Goal: Task Accomplishment & Management: Manage account settings

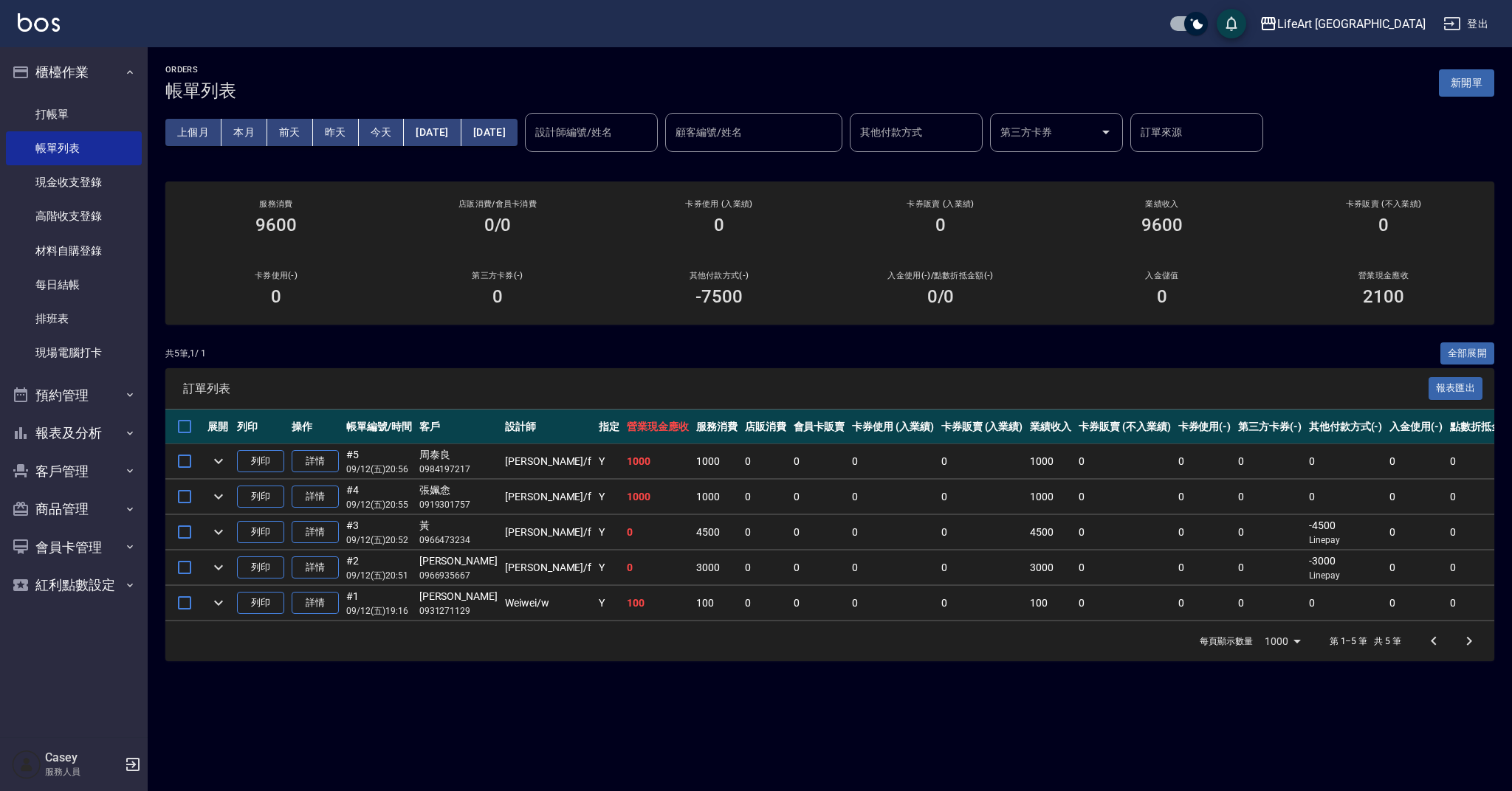
click at [109, 267] on link "每日結帳" at bounding box center [73, 285] width 136 height 34
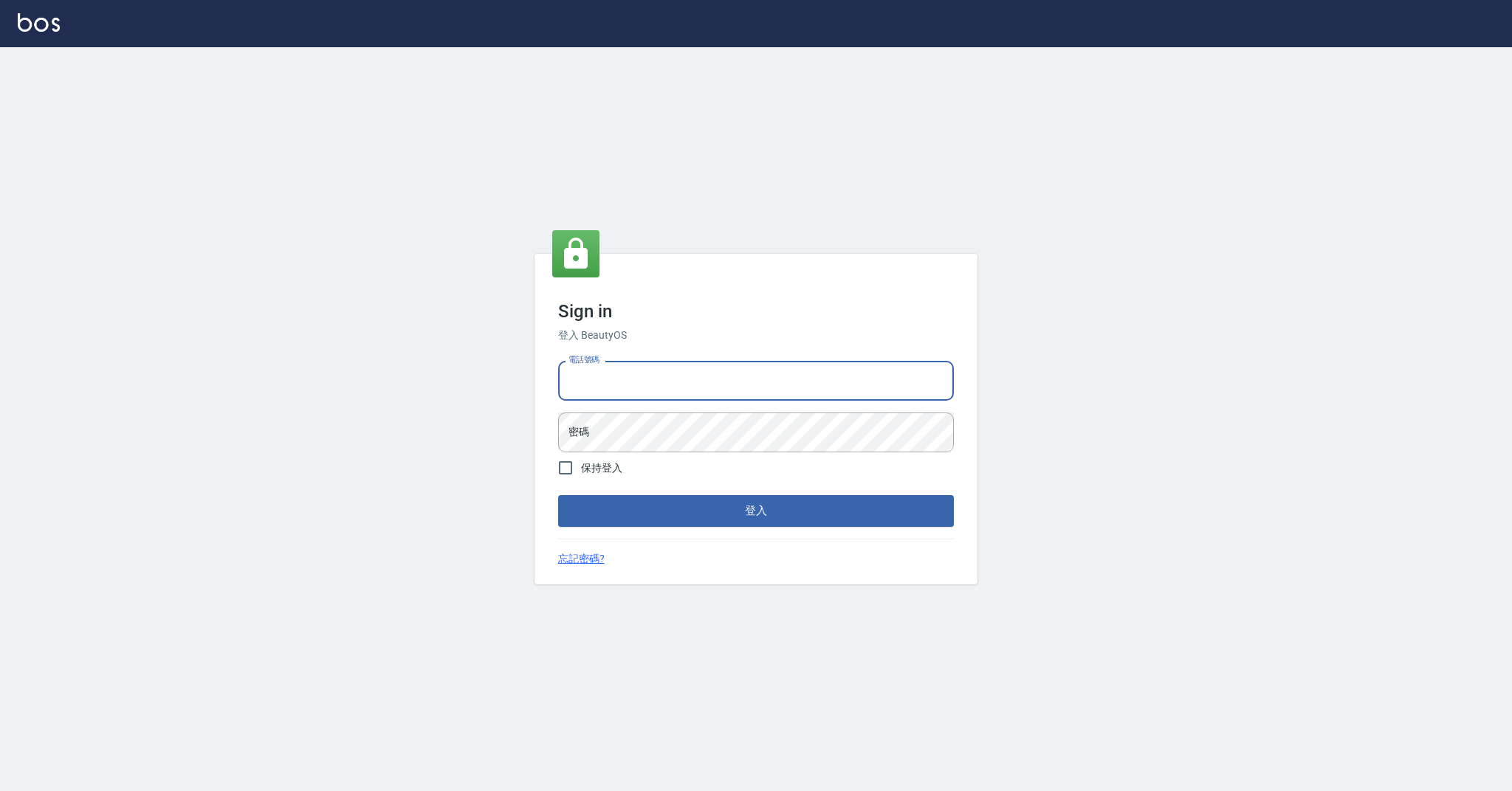
type input "0989368139"
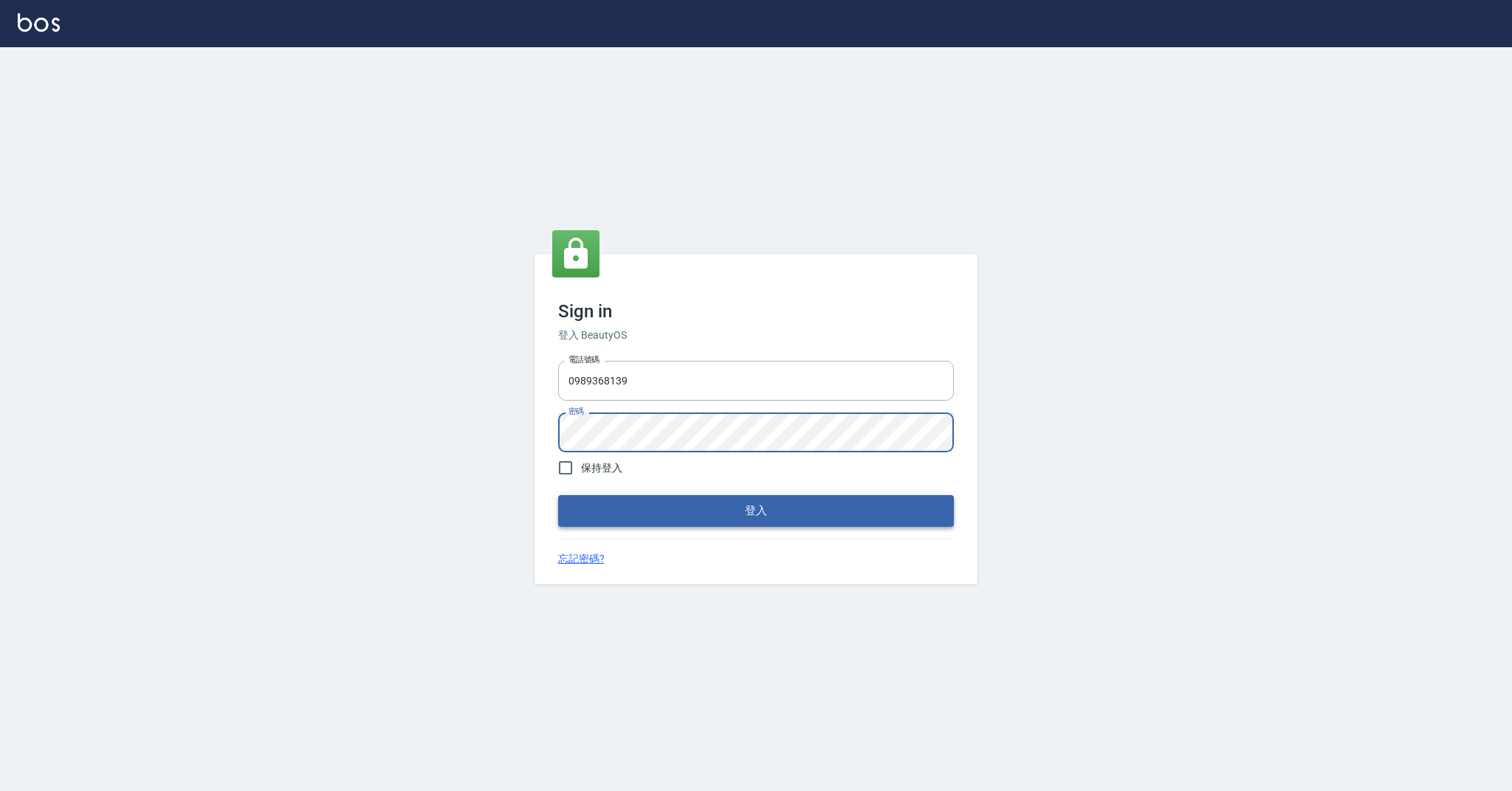
click at [714, 510] on button "登入" at bounding box center [756, 510] width 396 height 31
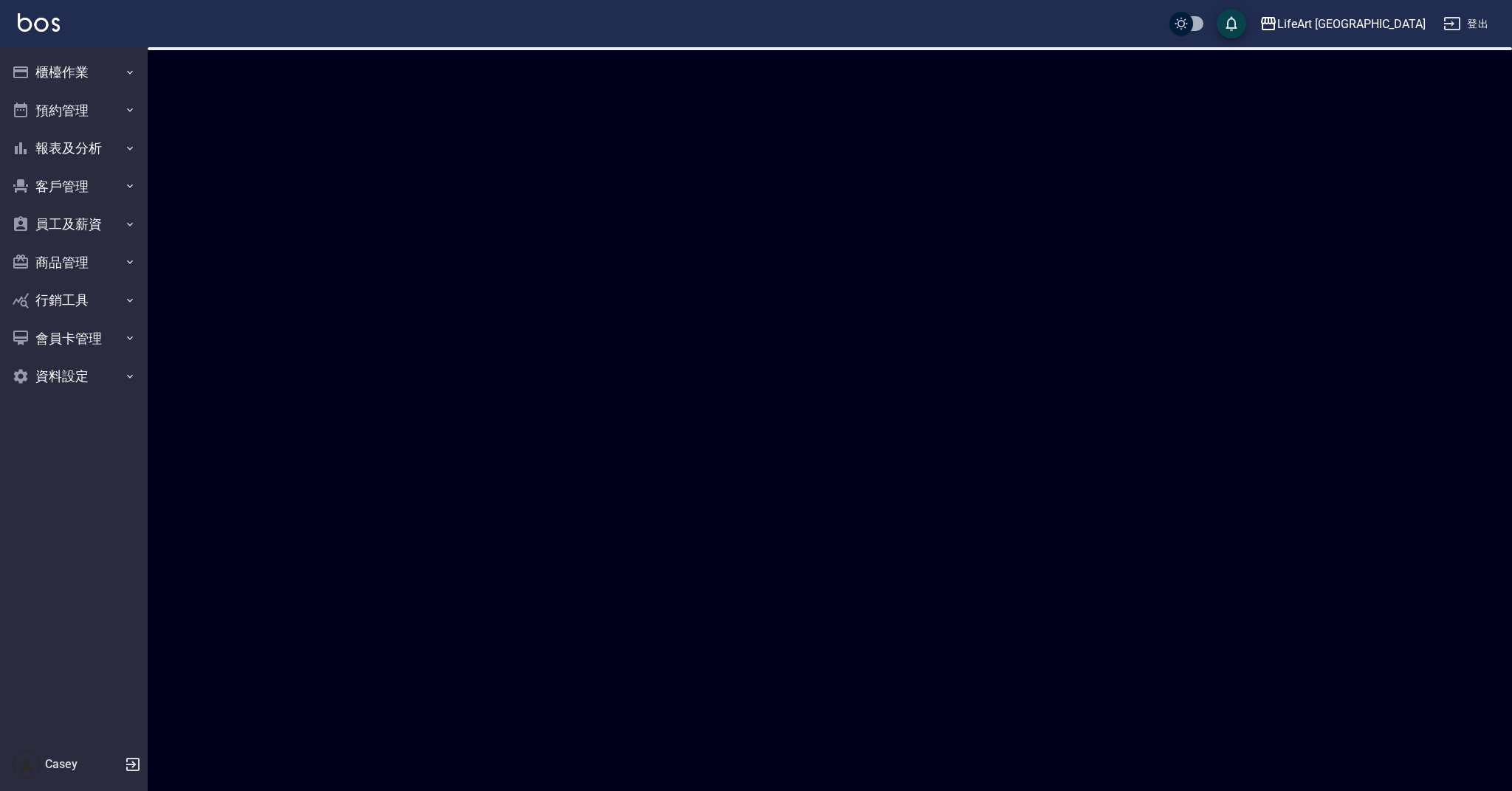
checkbox input "true"
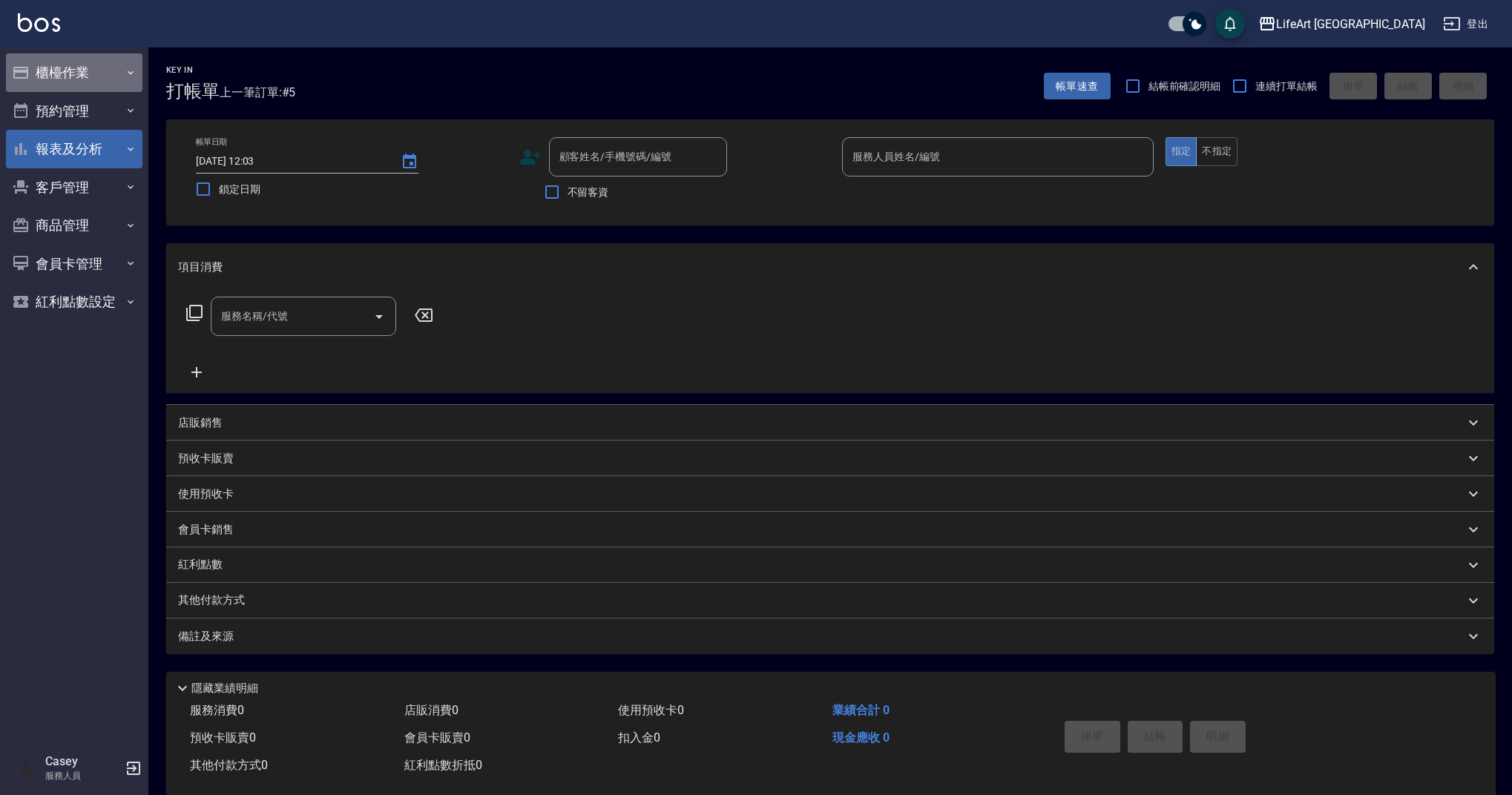
drag, startPoint x: 99, startPoint y: 83, endPoint x: 98, endPoint y: 163, distance: 80.0
click at [99, 83] on button "櫃檯作業" at bounding box center [74, 73] width 137 height 38
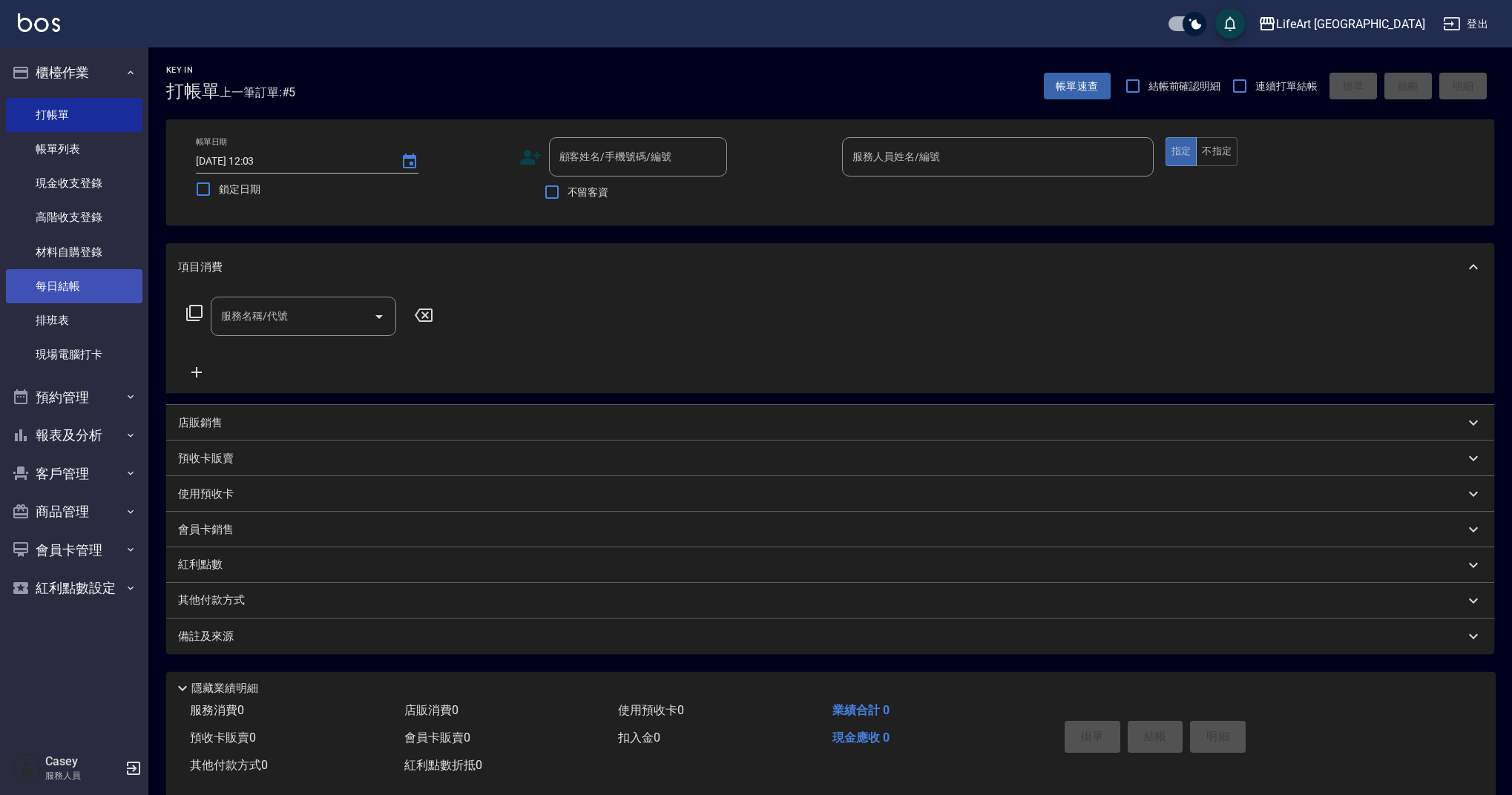
click at [103, 281] on link "每日結帳" at bounding box center [74, 286] width 137 height 34
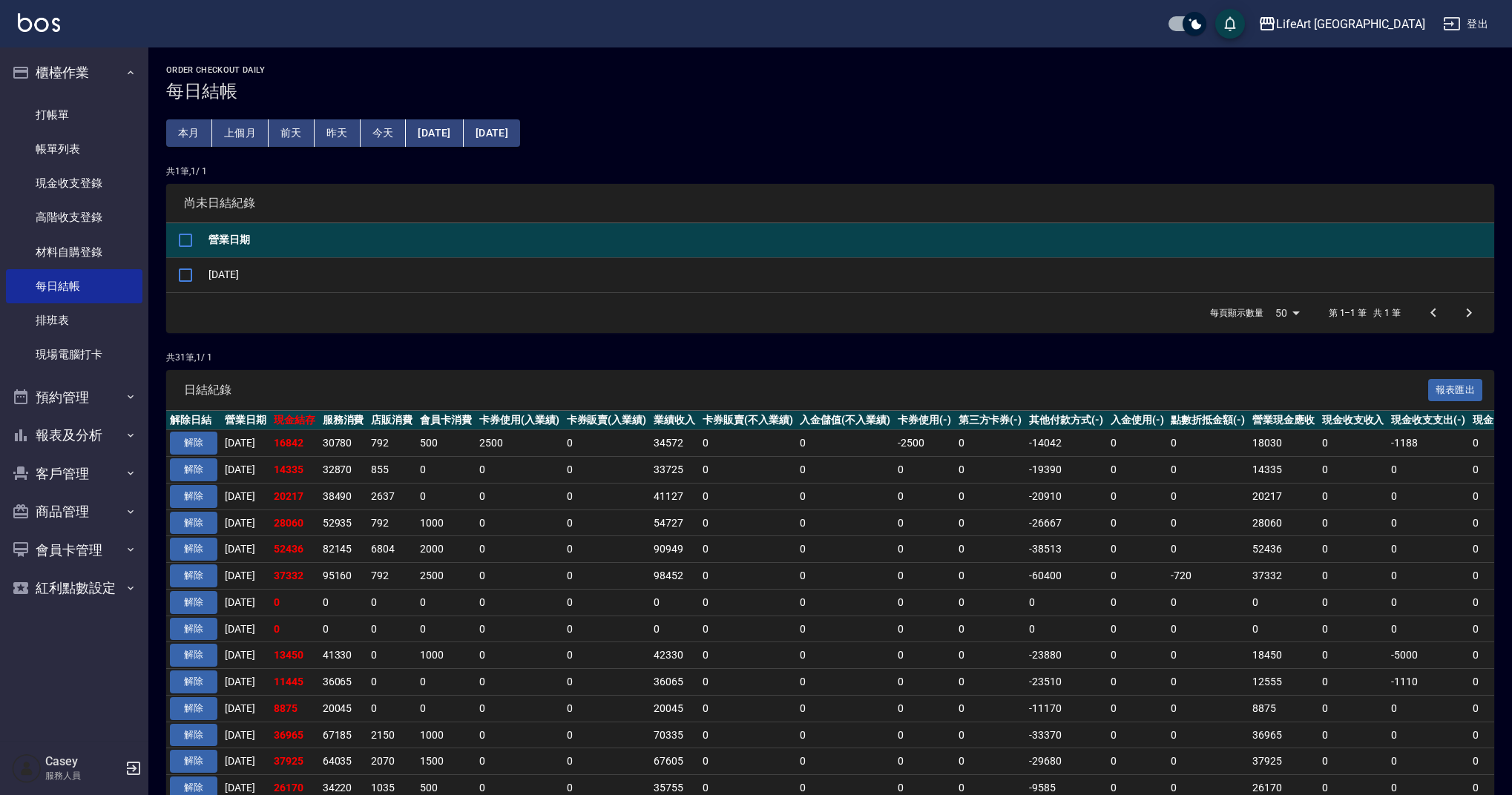
click at [463, 123] on button "[DATE]" at bounding box center [434, 133] width 57 height 28
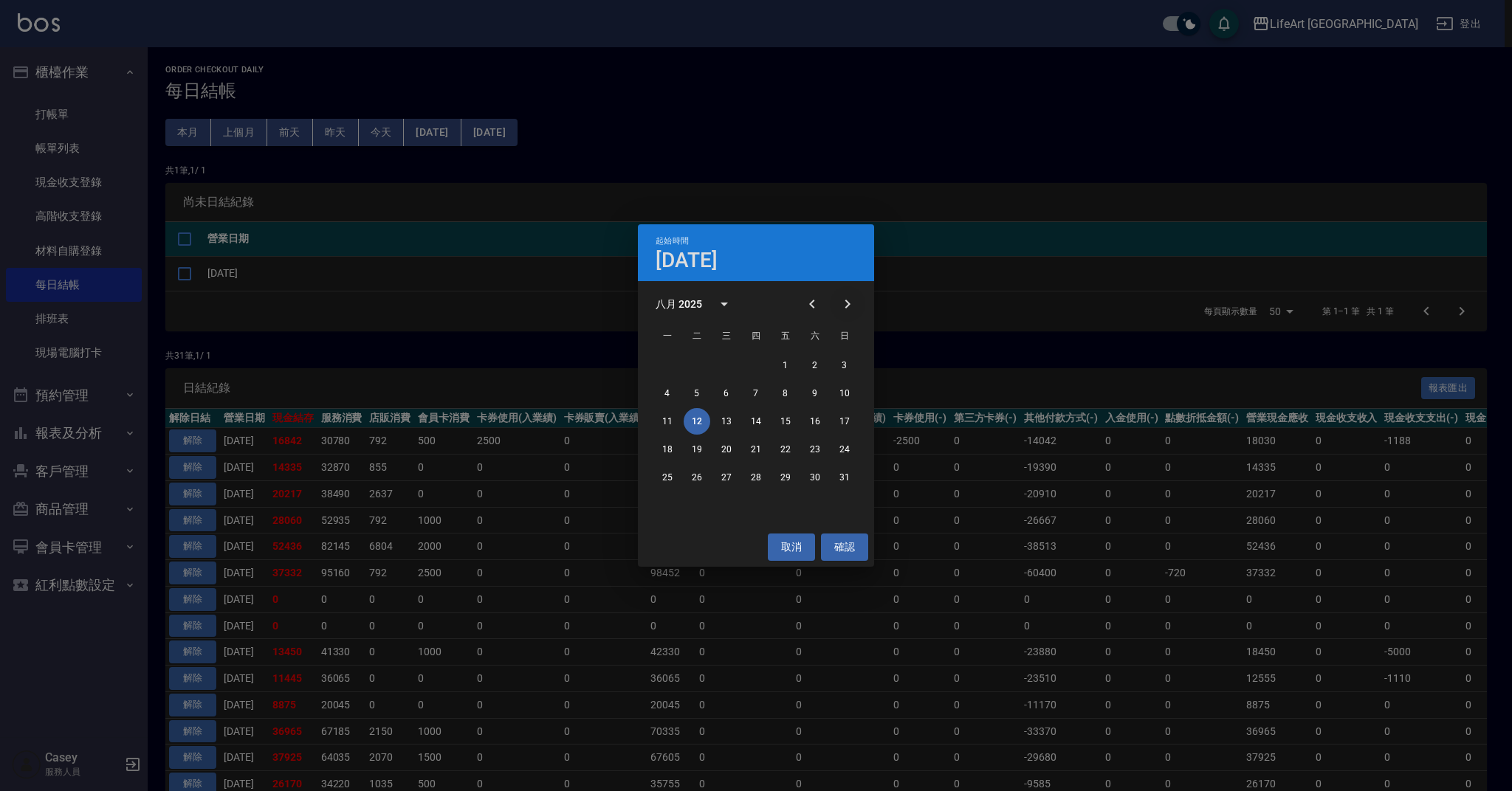
click at [849, 307] on icon "Next month" at bounding box center [847, 304] width 18 height 18
click at [816, 366] on button "6" at bounding box center [815, 366] width 27 height 27
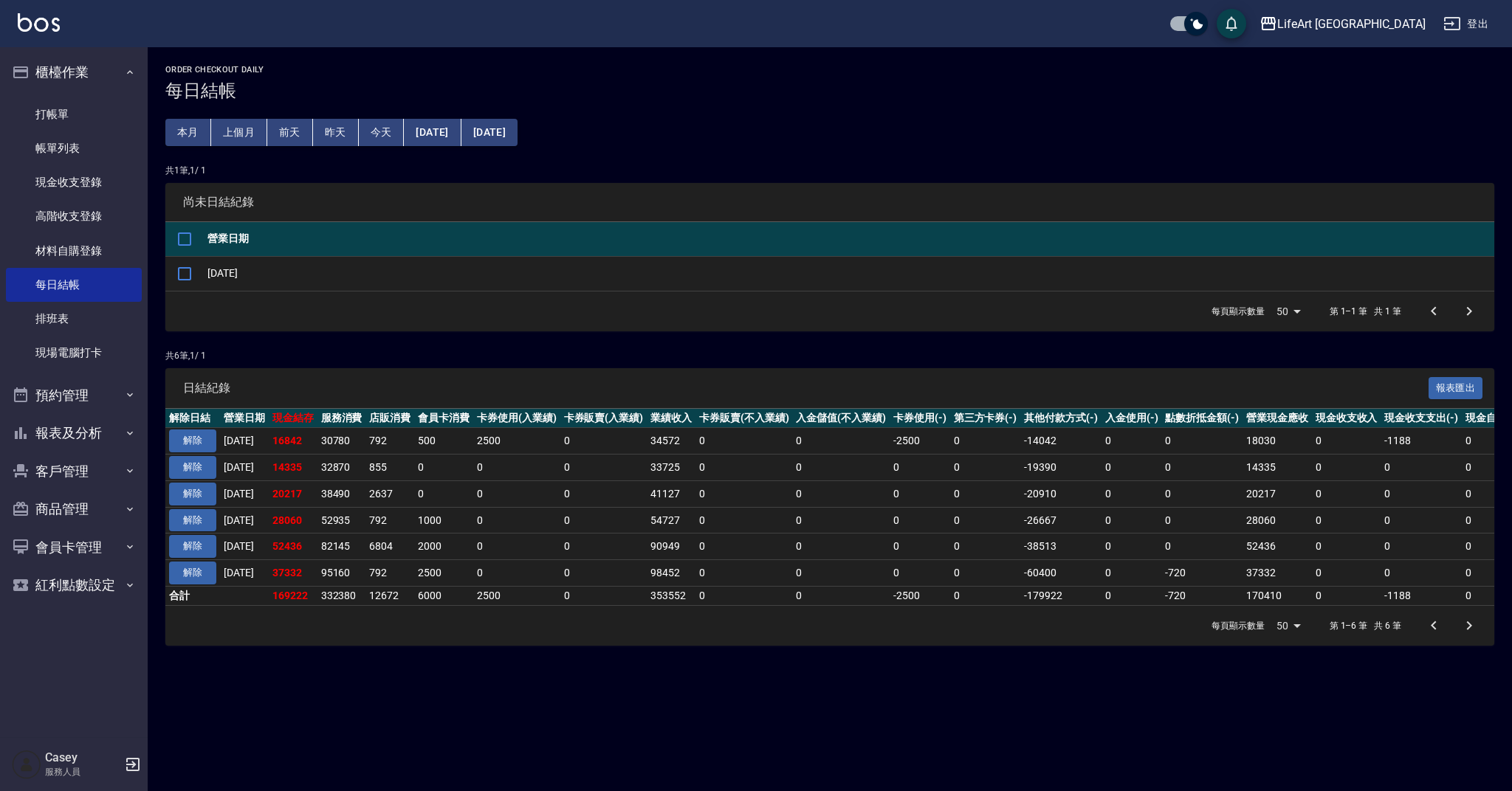
click at [518, 125] on button "[DATE]" at bounding box center [489, 132] width 56 height 28
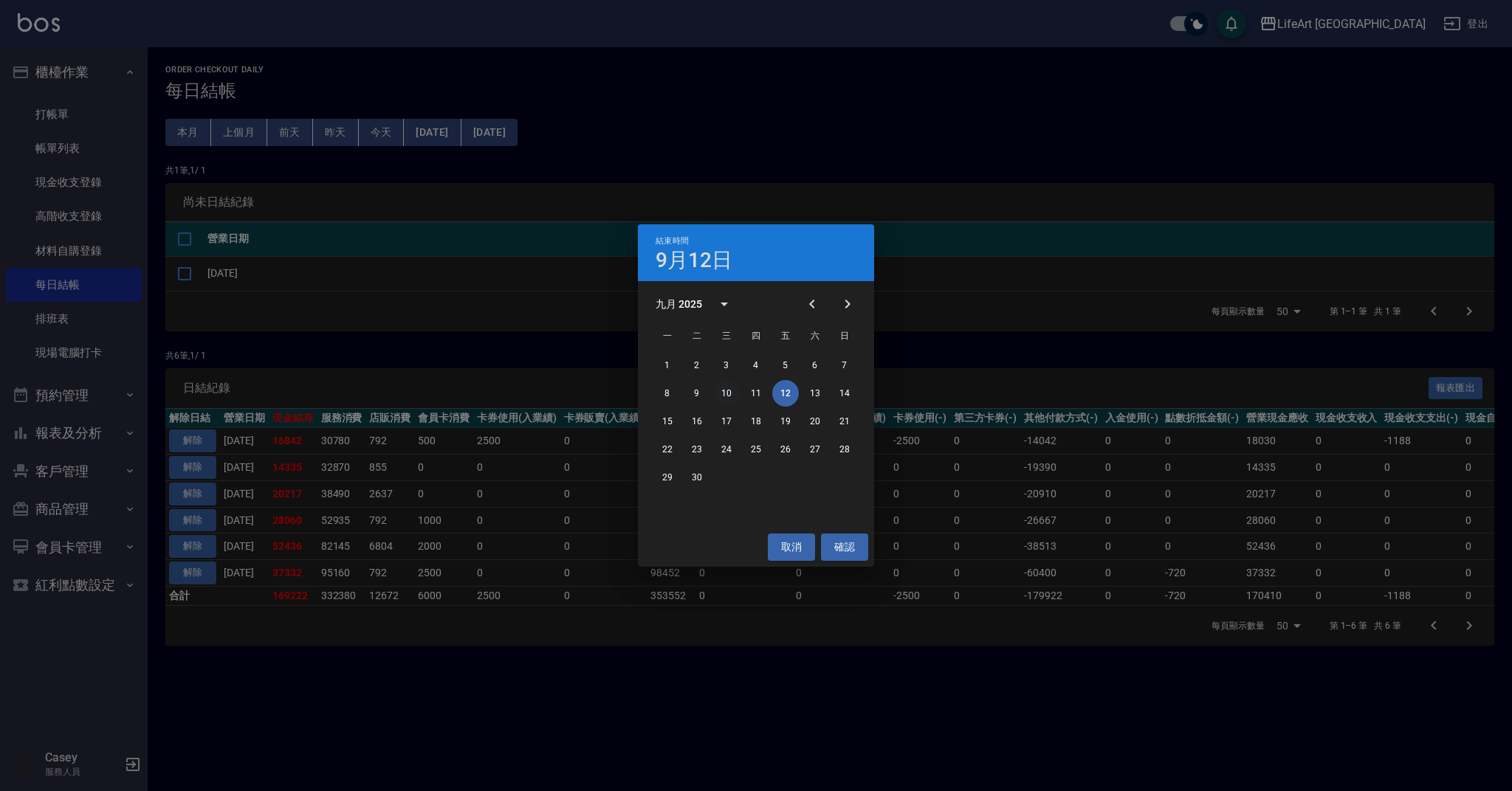
click at [725, 392] on button "10" at bounding box center [726, 393] width 27 height 27
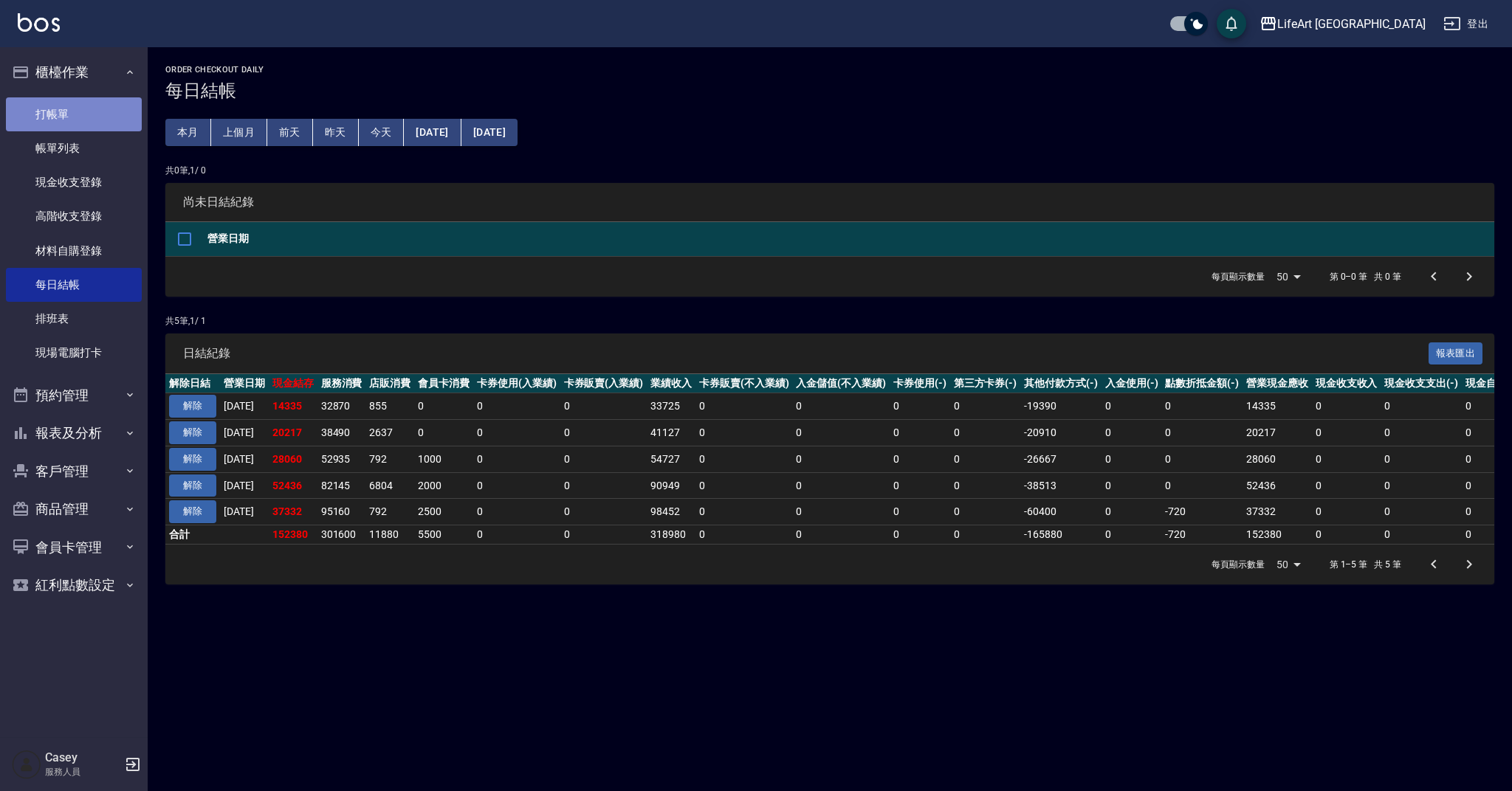
click at [55, 105] on link "打帳單" at bounding box center [73, 114] width 136 height 34
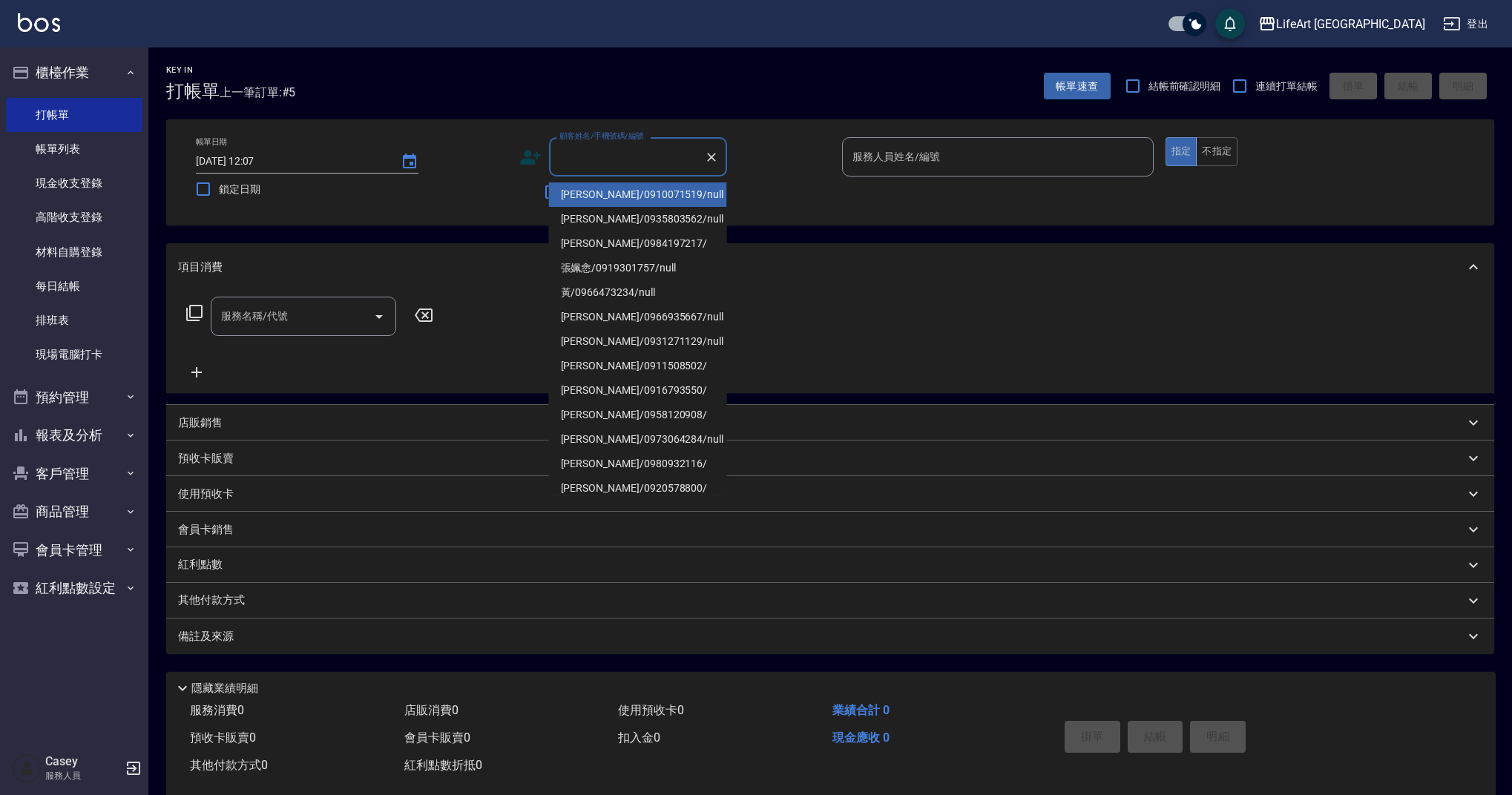
click at [658, 165] on input "顧客姓名/手機號碼/編號" at bounding box center [627, 156] width 143 height 26
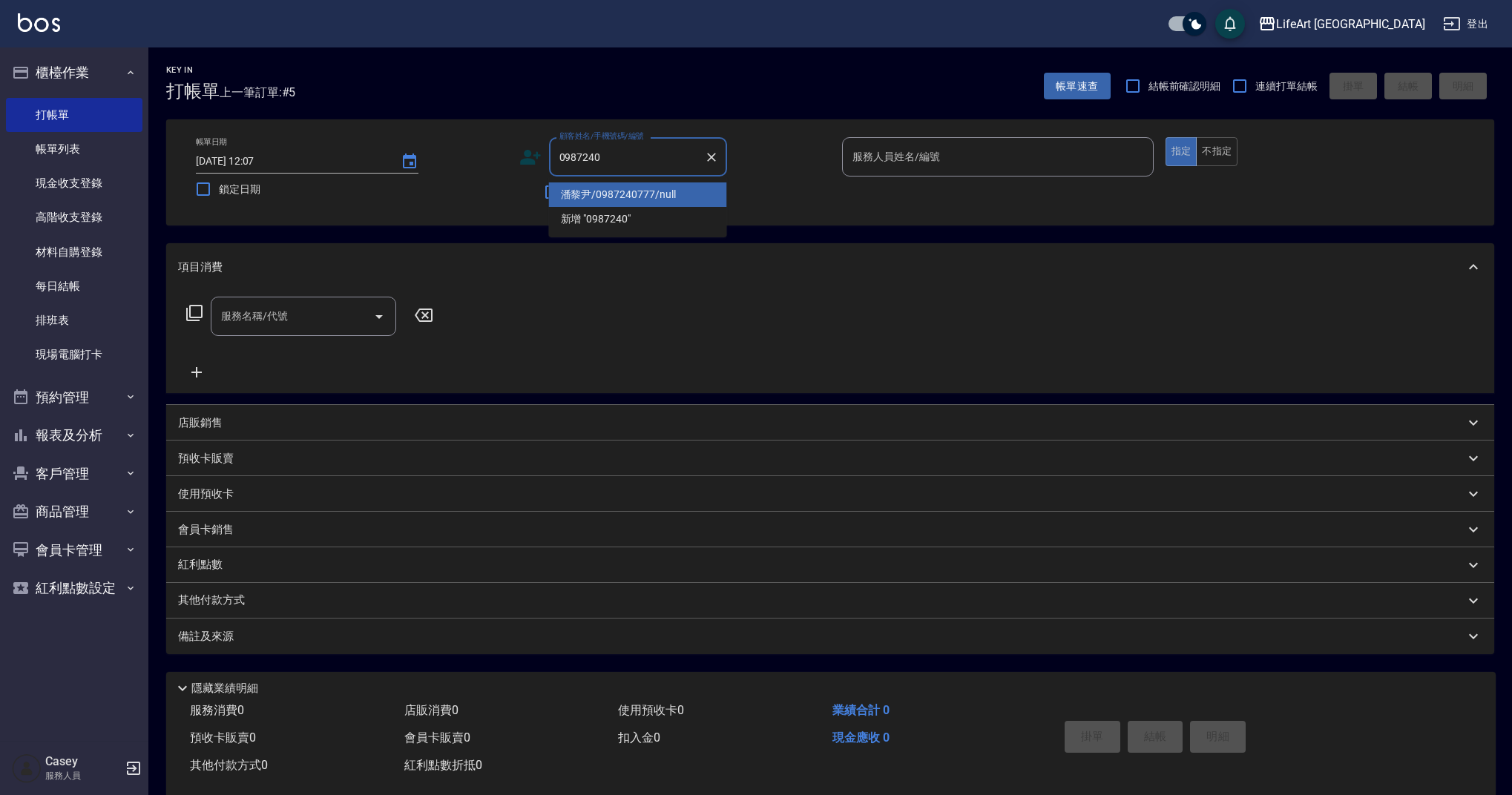
click at [651, 189] on li "潘黎尹/0987240777/null" at bounding box center [638, 195] width 178 height 25
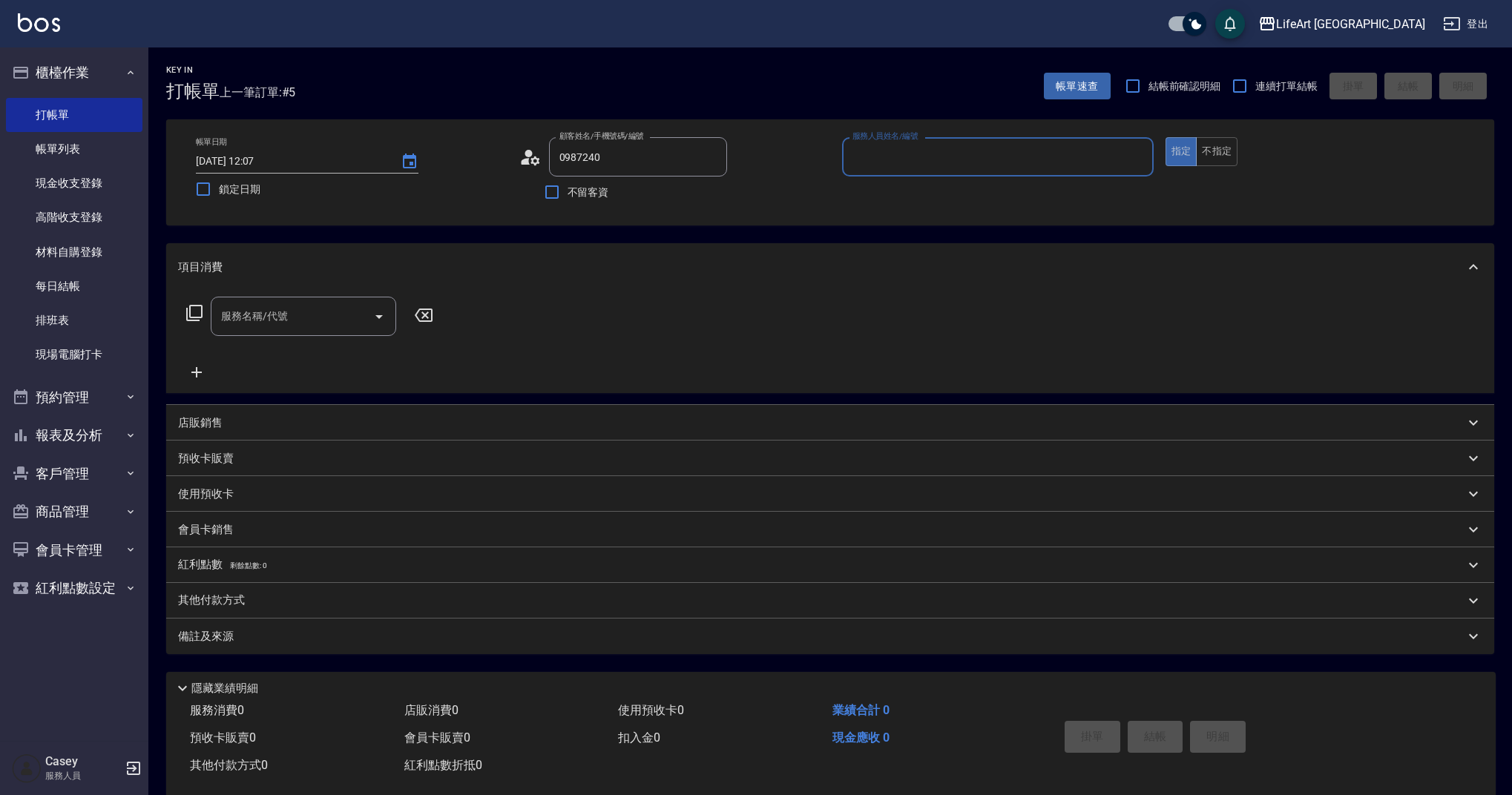
type input "潘黎尹/0987240777/null"
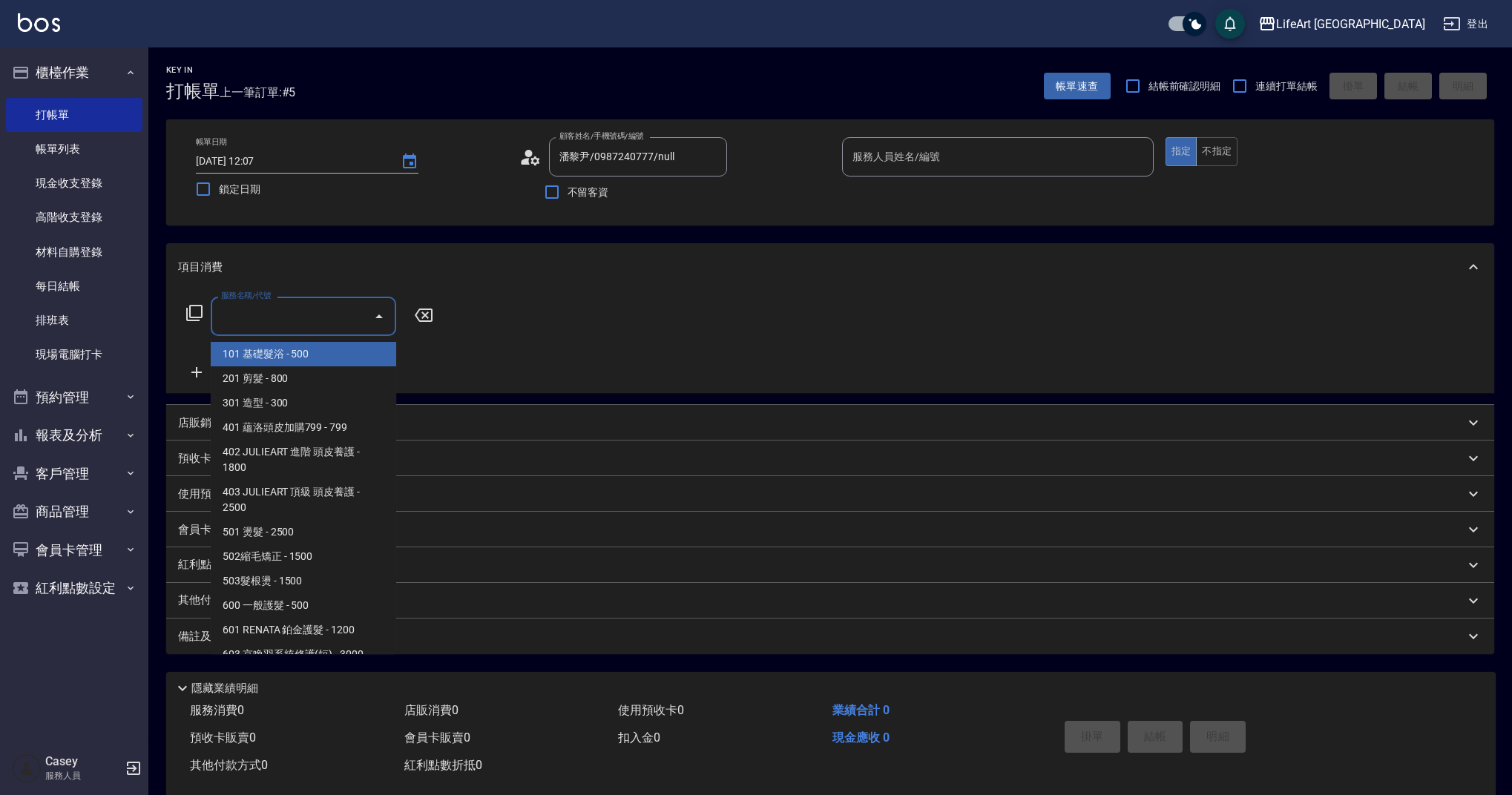
click at [307, 317] on input "服務名稱/代號" at bounding box center [292, 316] width 150 height 26
click at [298, 374] on span "201 剪髮 - 800" at bounding box center [303, 379] width 186 height 25
type input "201 剪髮(201)"
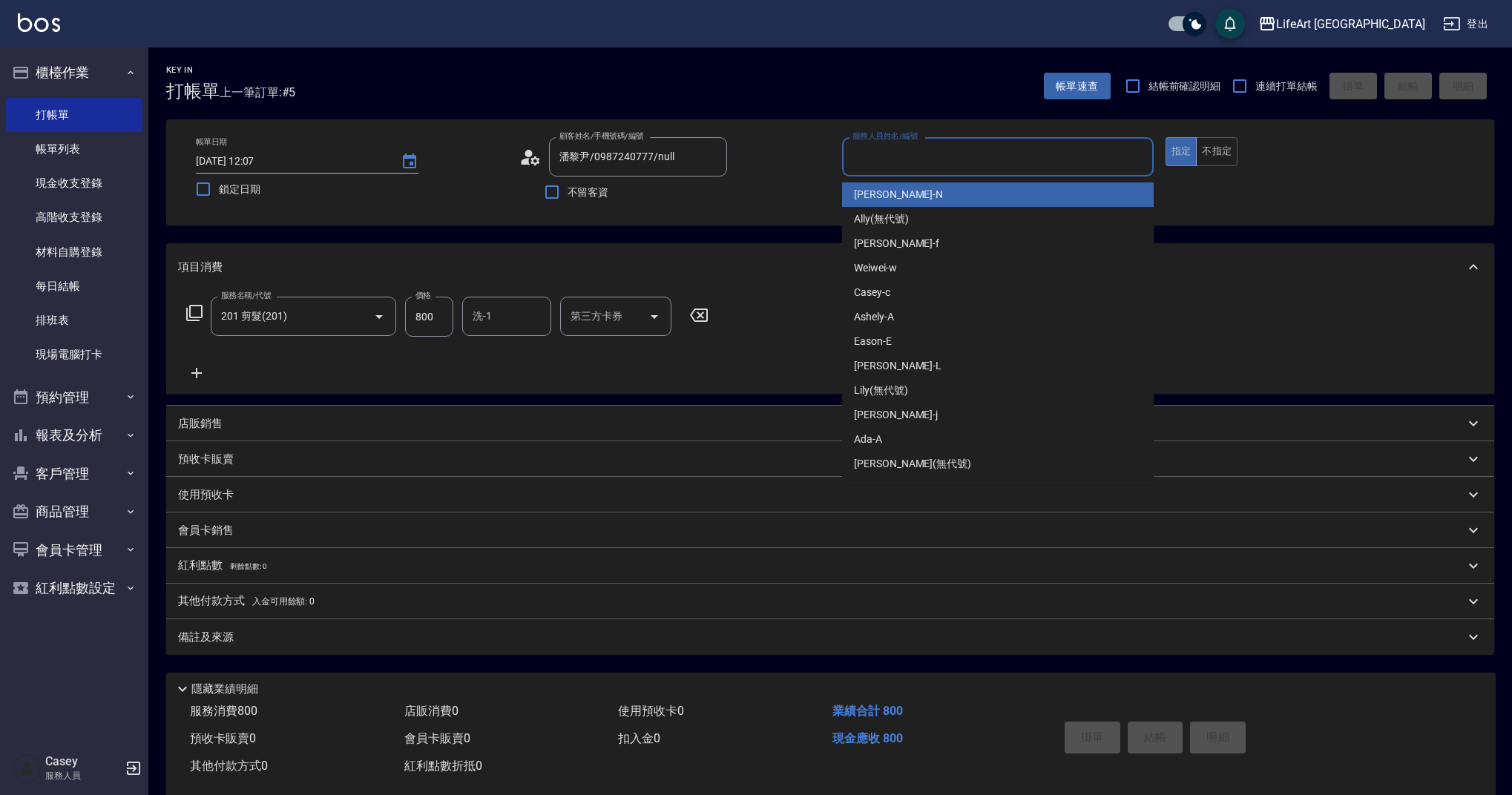
click at [910, 161] on input "服務人員姓名/編號" at bounding box center [998, 156] width 299 height 26
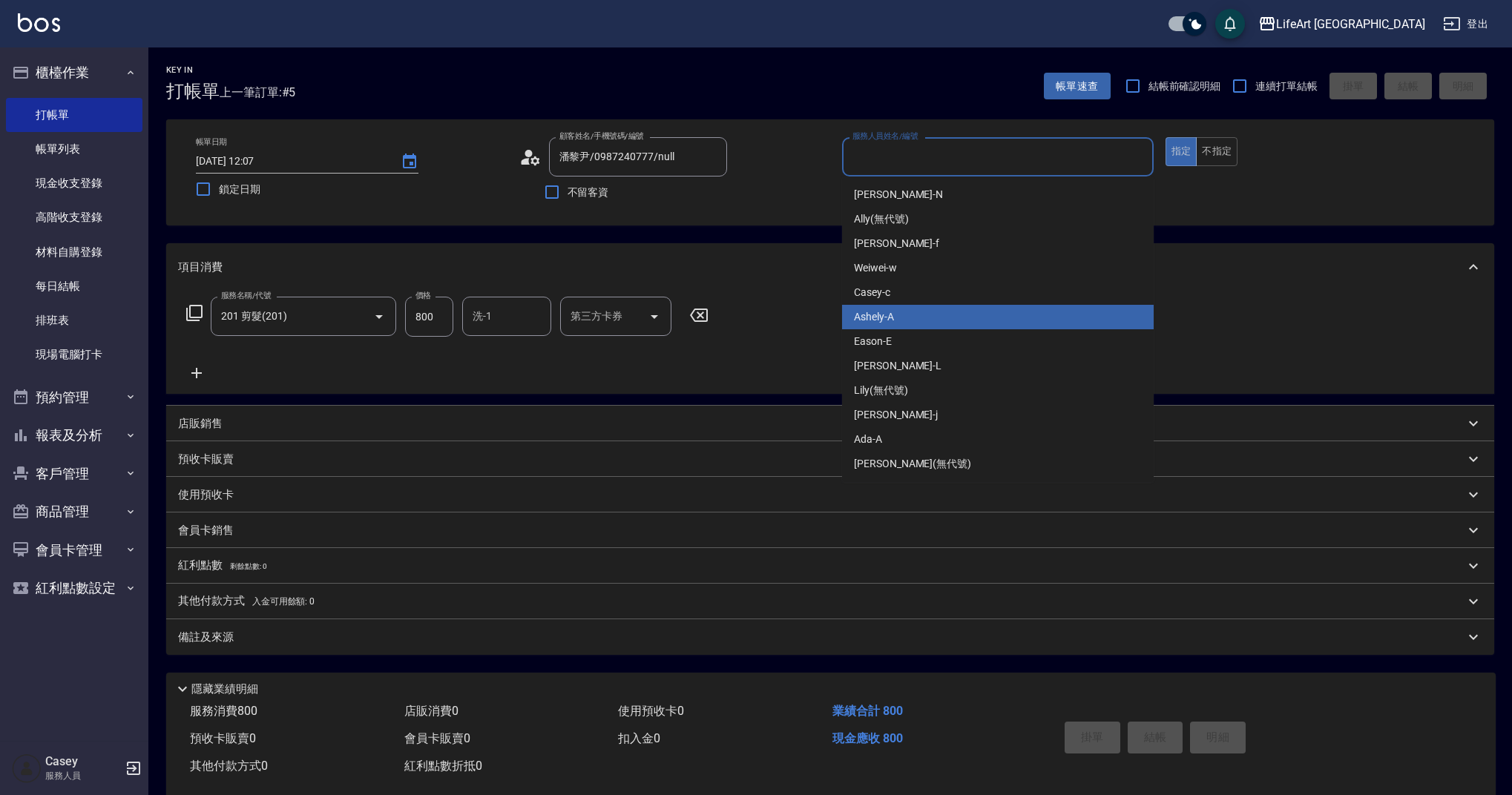
click at [909, 319] on div "Ashely -A" at bounding box center [998, 318] width 312 height 25
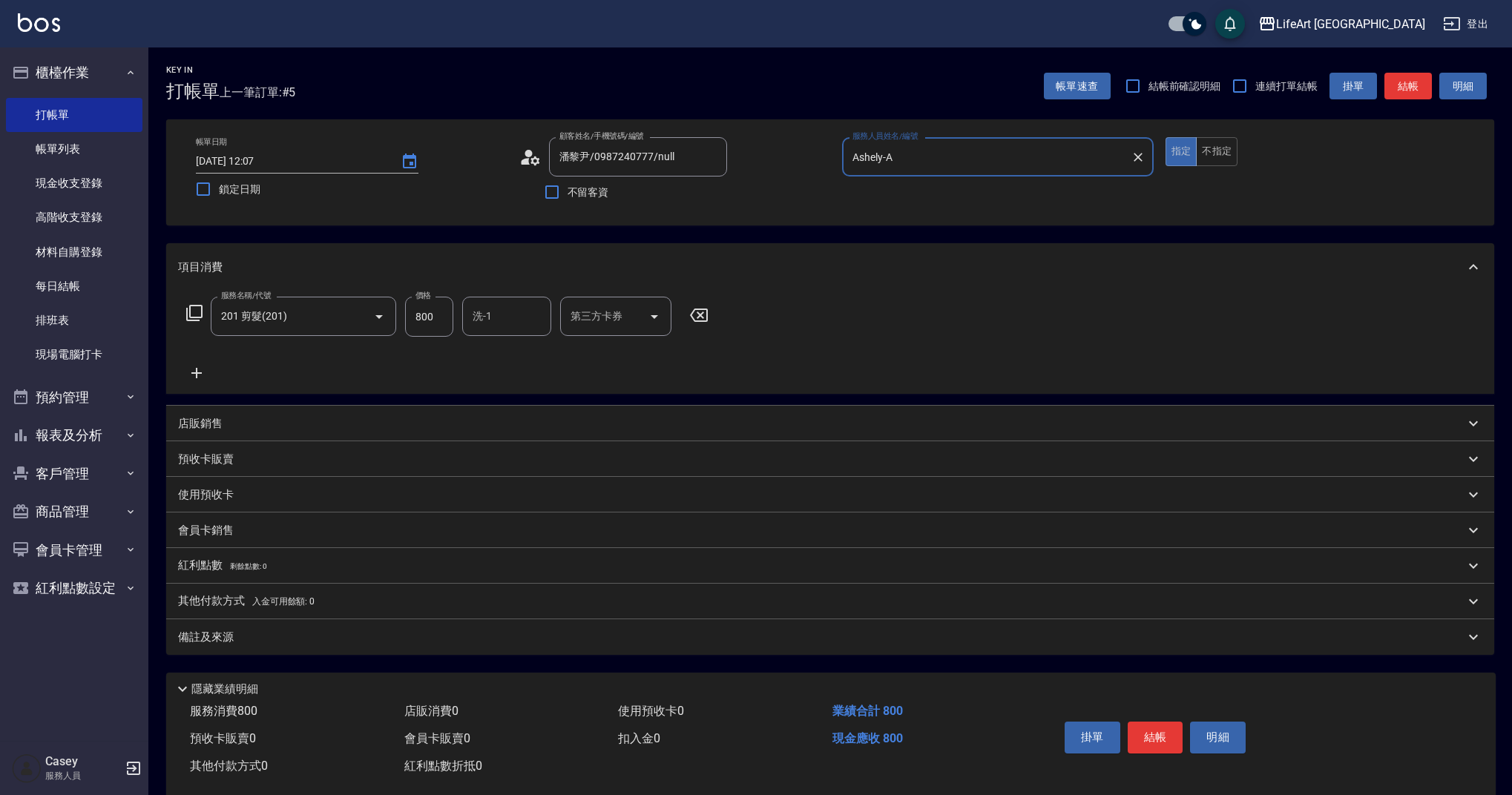
type input "Ashely-A"
click at [425, 318] on input "800" at bounding box center [429, 317] width 48 height 40
type input "1000"
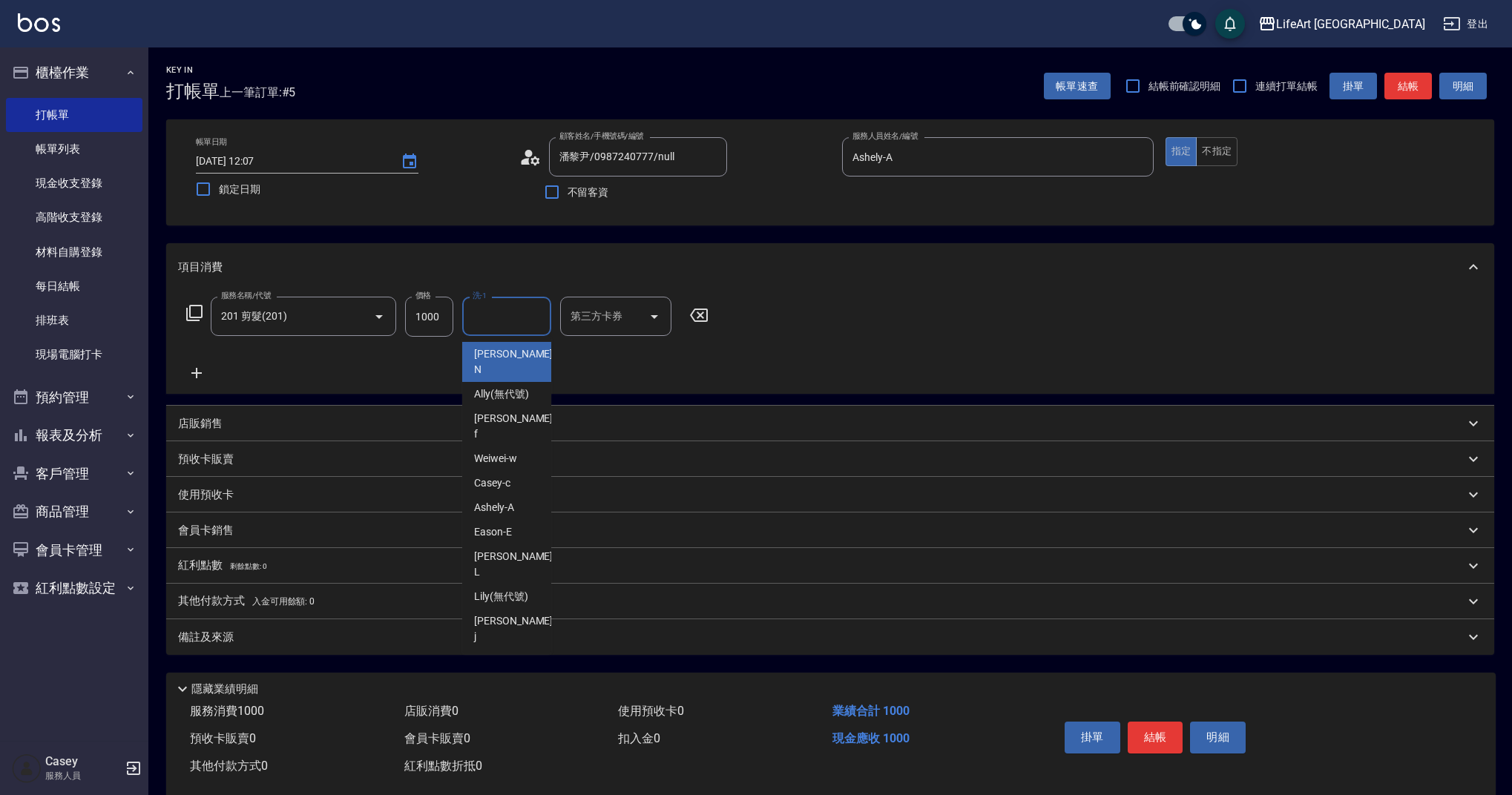
click at [497, 324] on input "洗-1" at bounding box center [506, 316] width 76 height 26
click at [507, 352] on span "Lily (無代號)" at bounding box center [500, 354] width 55 height 15
type input "Lily(無代號)"
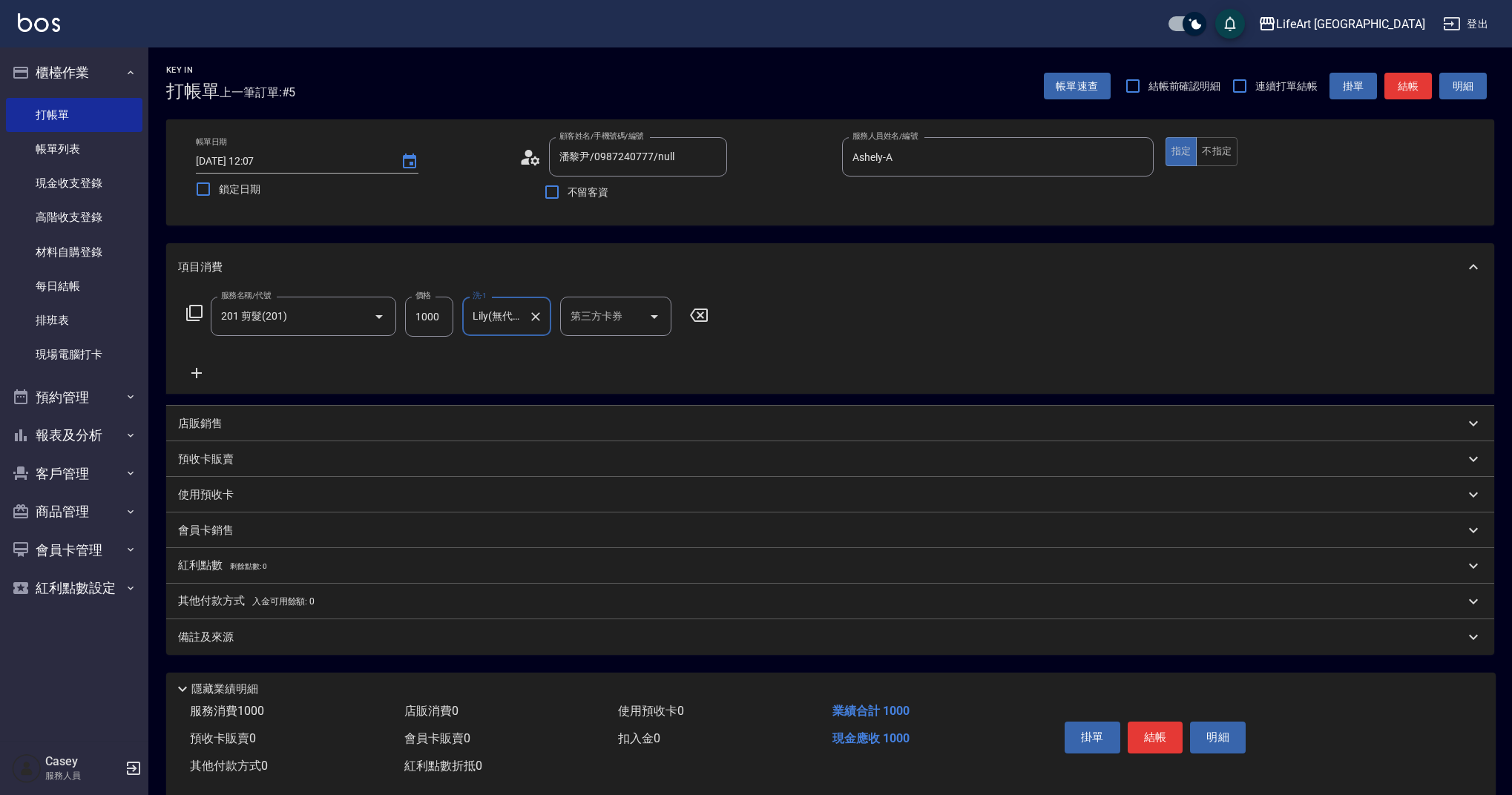
click at [298, 648] on div "備註及來源" at bounding box center [831, 636] width 1328 height 35
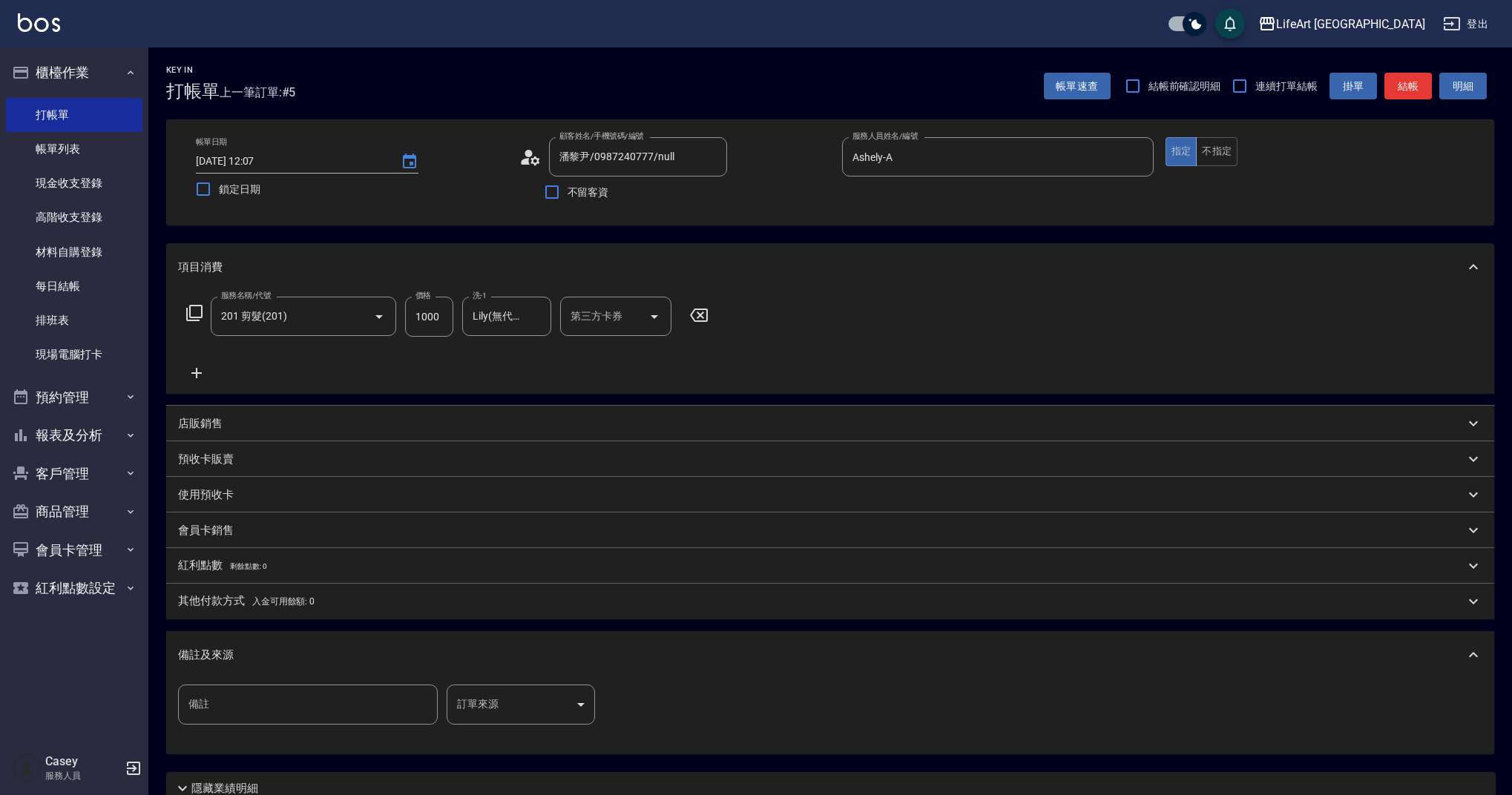
click at [478, 698] on body "LifeArt 蘆洲 登出 櫃檯作業 打帳單 帳單列表 現金收支登錄 高階收支登錄 材料自購登錄 每日結帳 排班表 現場電腦打卡 預約管理 預約管理 單日預約…" at bounding box center [756, 457] width 1512 height 916
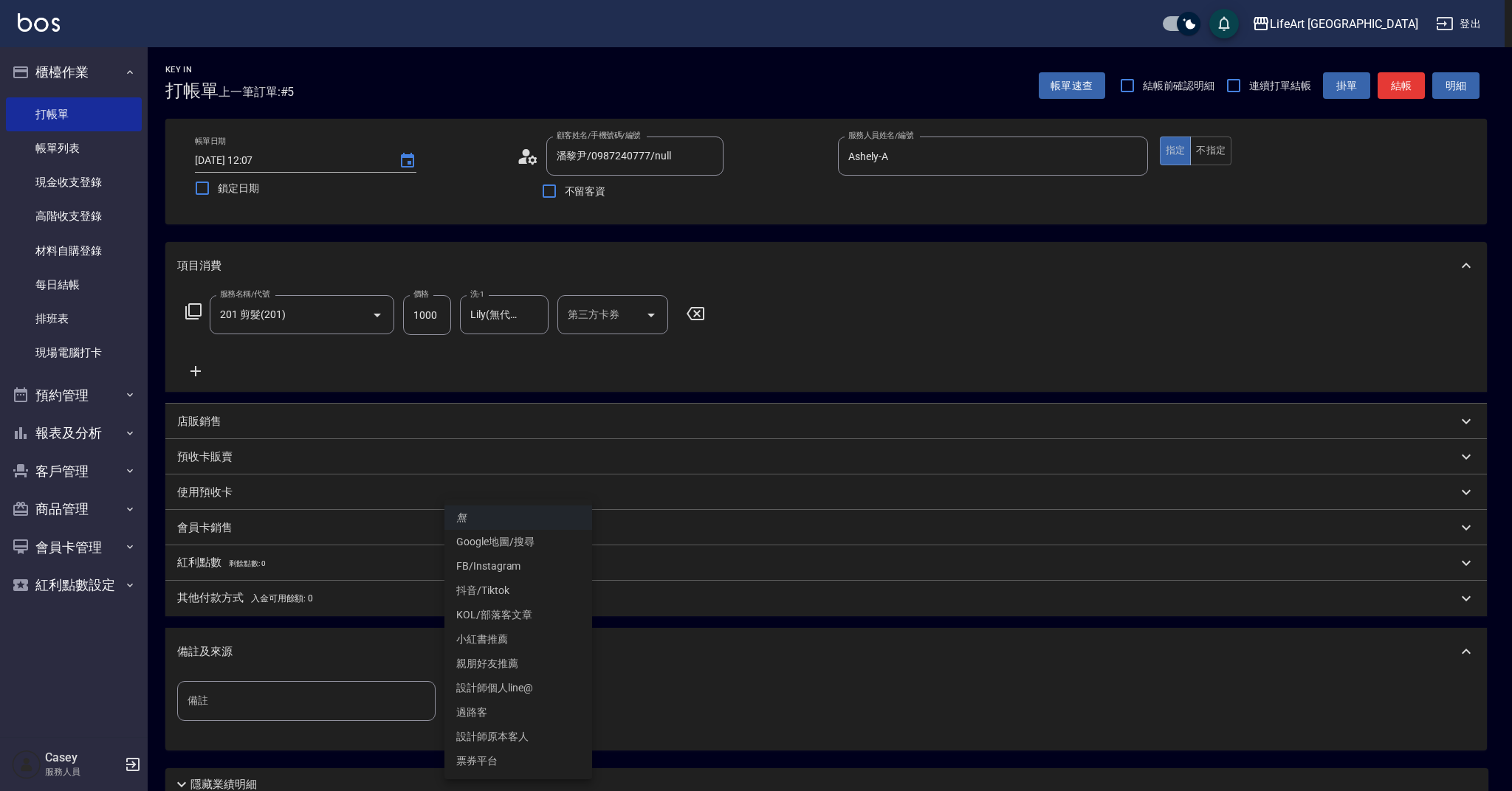
click at [536, 735] on li "設計師原本客人" at bounding box center [518, 737] width 148 height 25
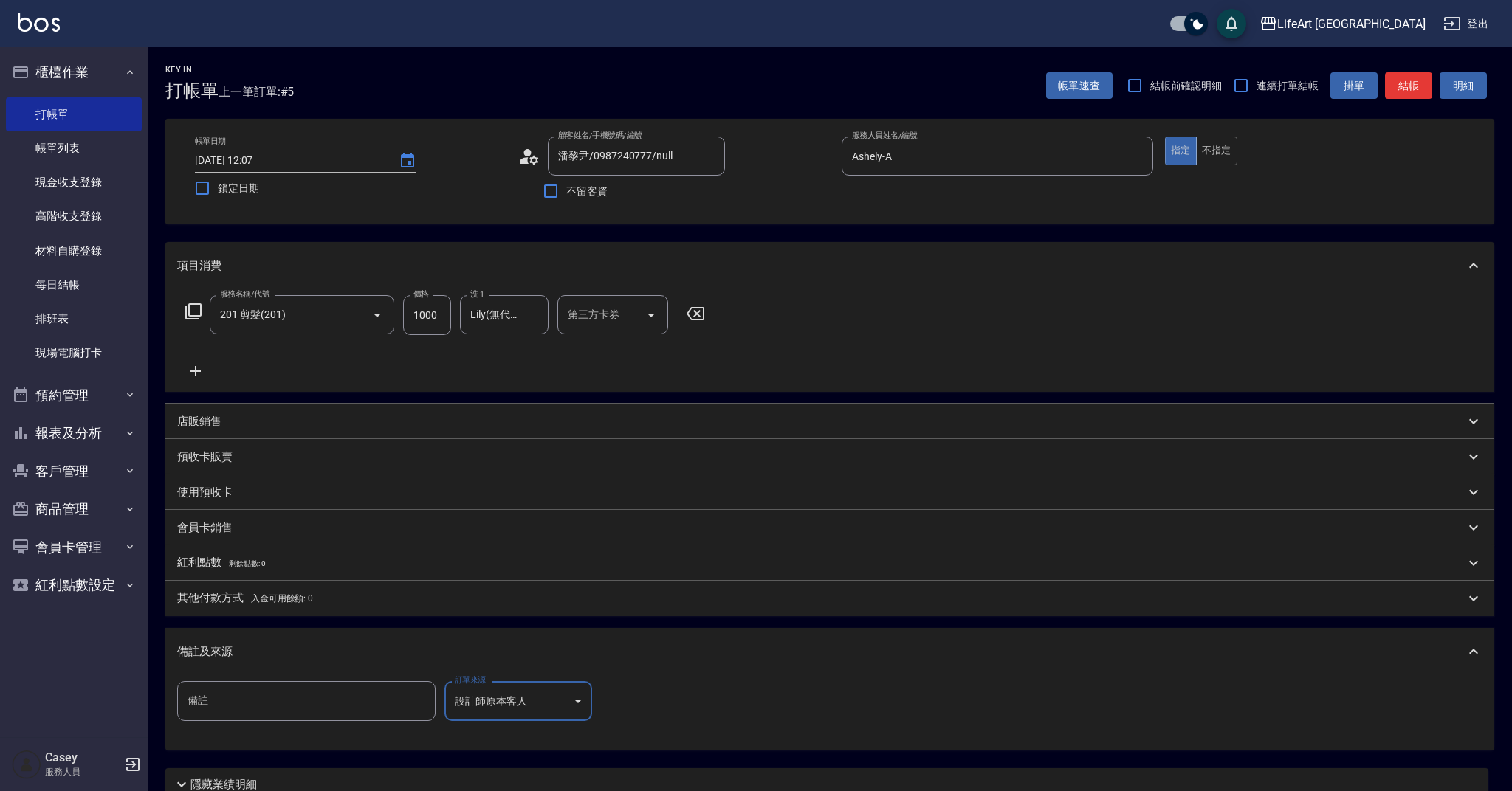
type input "設計師原本客人"
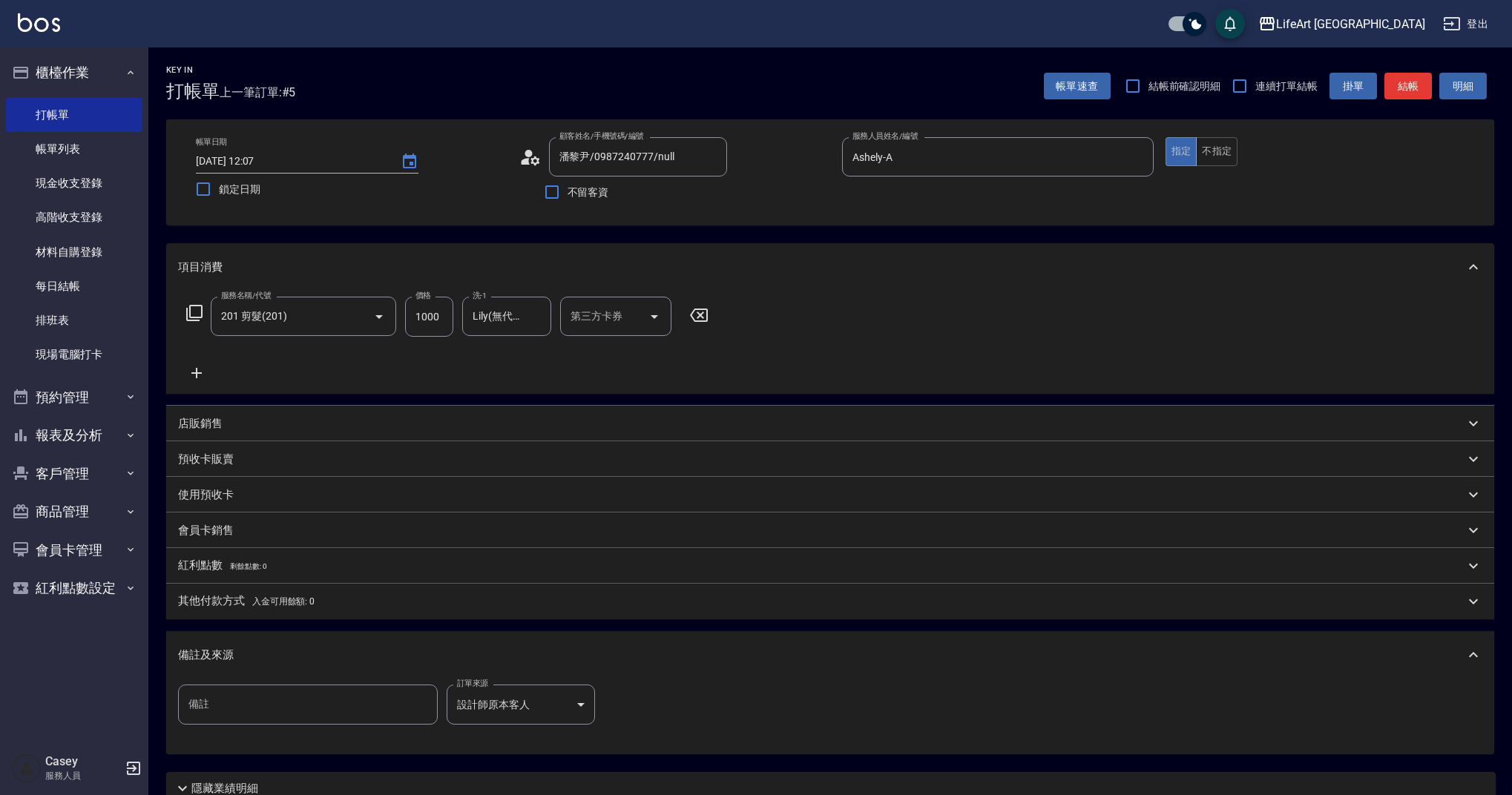
click at [1433, 81] on div "帳單速查 結帳前確認明細 連續打單結帳 掛單 結帳 明細" at bounding box center [1269, 86] width 451 height 32
click at [1413, 87] on button "結帳" at bounding box center [1409, 86] width 48 height 28
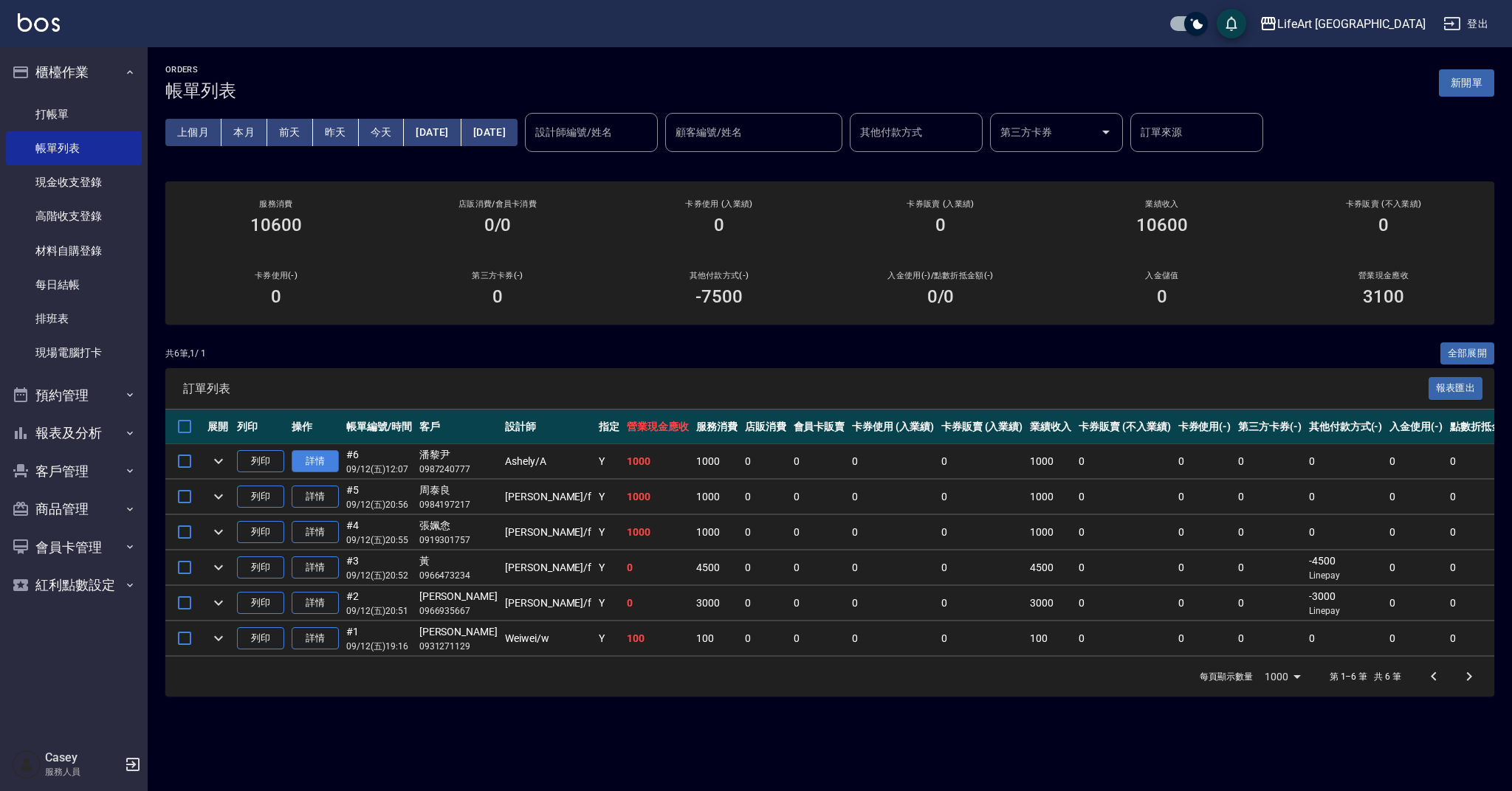
click at [325, 462] on link "詳情" at bounding box center [315, 462] width 48 height 23
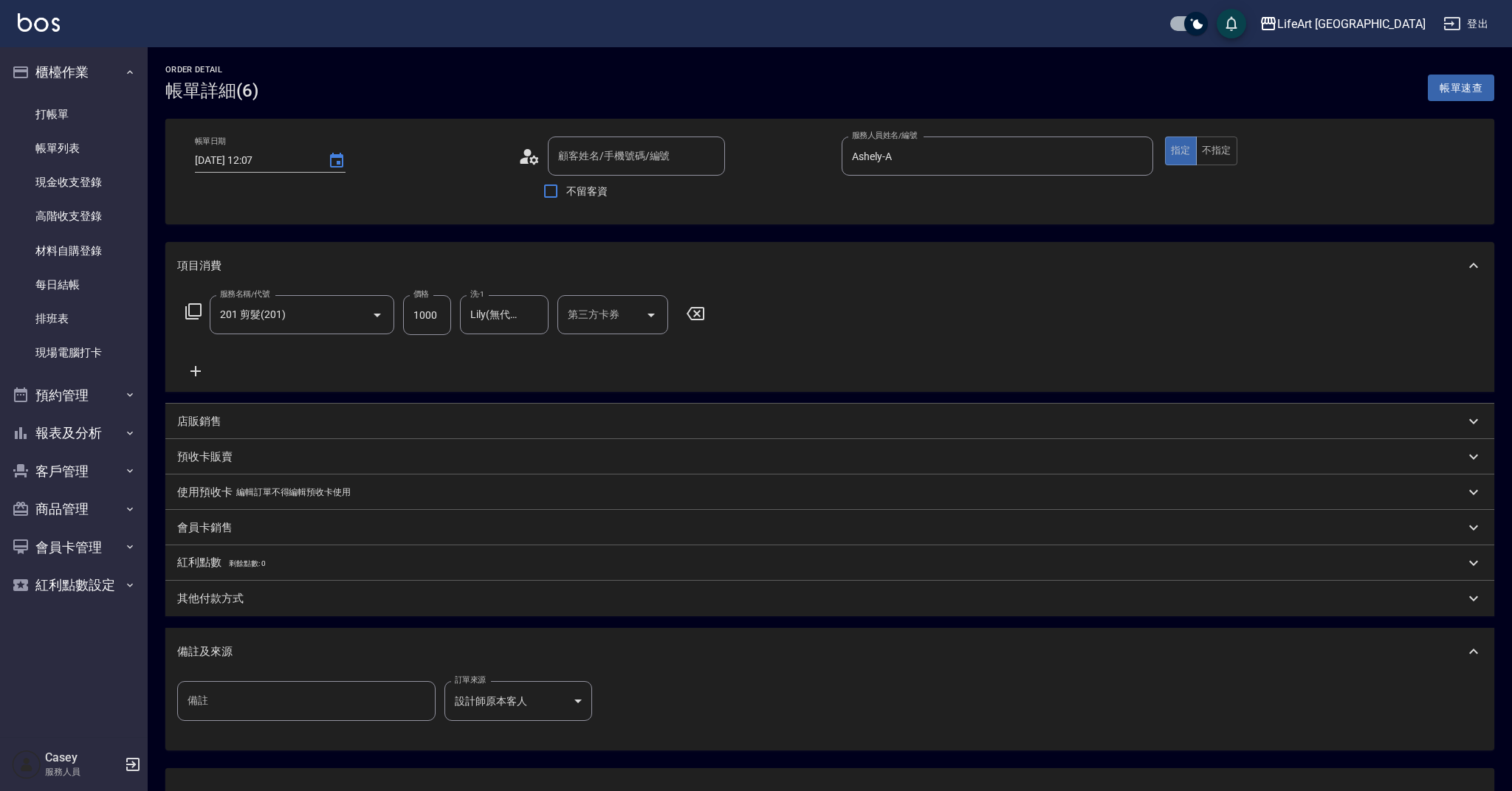
type input "[DATE] 12:07"
type input "Ashely-A"
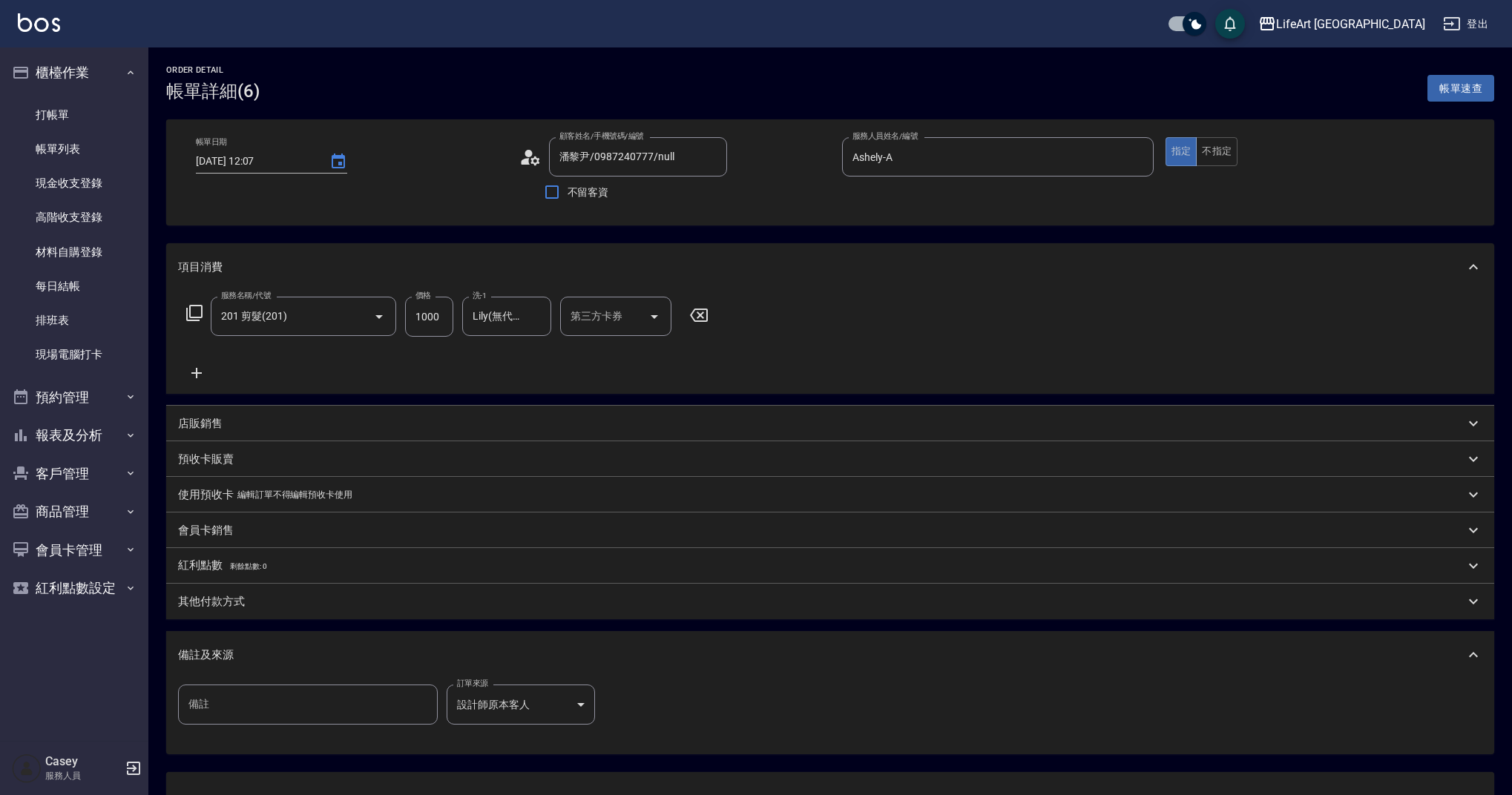
type input "潘黎尹/0987240777/null"
click at [535, 143] on div "顧客姓名/手機號碼/編號 潘黎尹/0987240777/null 顧客姓名/手機號碼/編號" at bounding box center [676, 156] width 312 height 39
click at [536, 148] on icon at bounding box center [530, 157] width 22 height 22
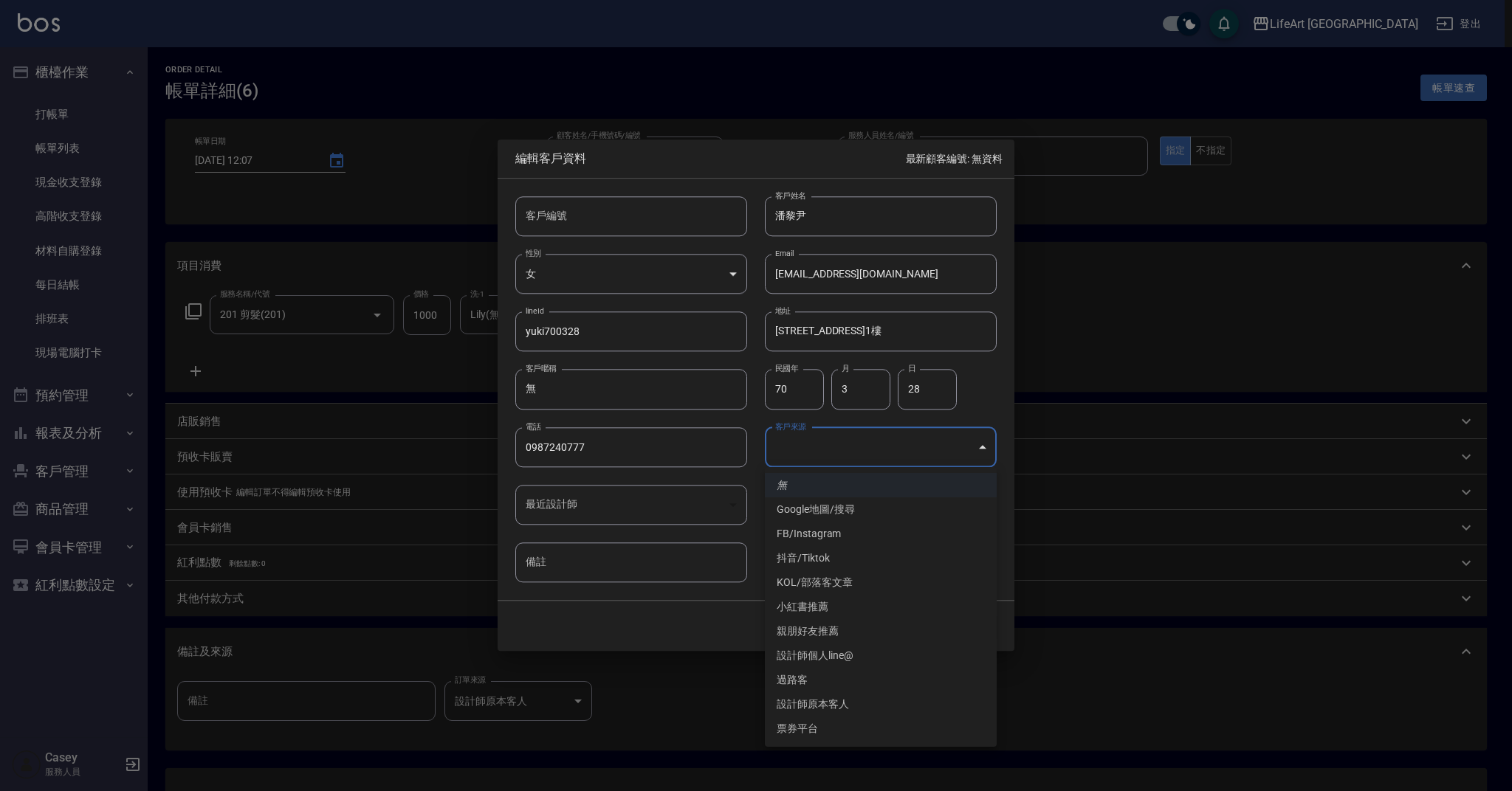
click at [843, 447] on body "LifeArt 蘆洲 登出 櫃檯作業 打帳單 帳單列表 現金收支登錄 高階收支登錄 材料自購登錄 每日結帳 排班表 現場電腦打卡 預約管理 預約管理 單日預約…" at bounding box center [756, 451] width 1512 height 903
click at [855, 536] on li "FB/Instagram" at bounding box center [880, 534] width 231 height 25
click at [855, 454] on body "LifeArt 蘆洲 登出 櫃檯作業 打帳單 帳單列表 現金收支登錄 高階收支登錄 材料自購登錄 每日結帳 排班表 現場電腦打卡 預約管理 預約管理 單日預約…" at bounding box center [756, 451] width 1512 height 903
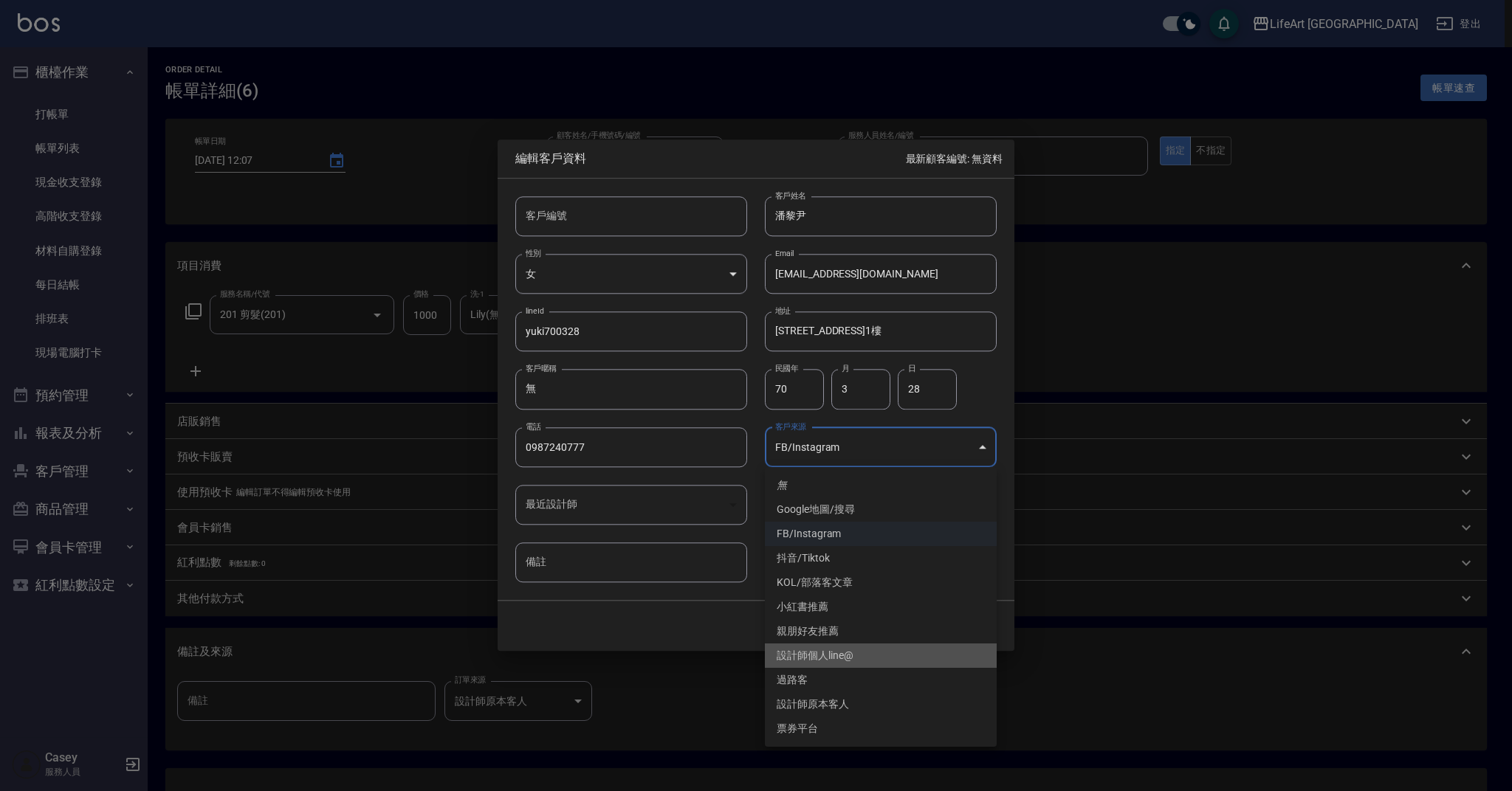
click at [872, 656] on li "設計師個人line@" at bounding box center [880, 656] width 231 height 25
type input "設計師個人line@"
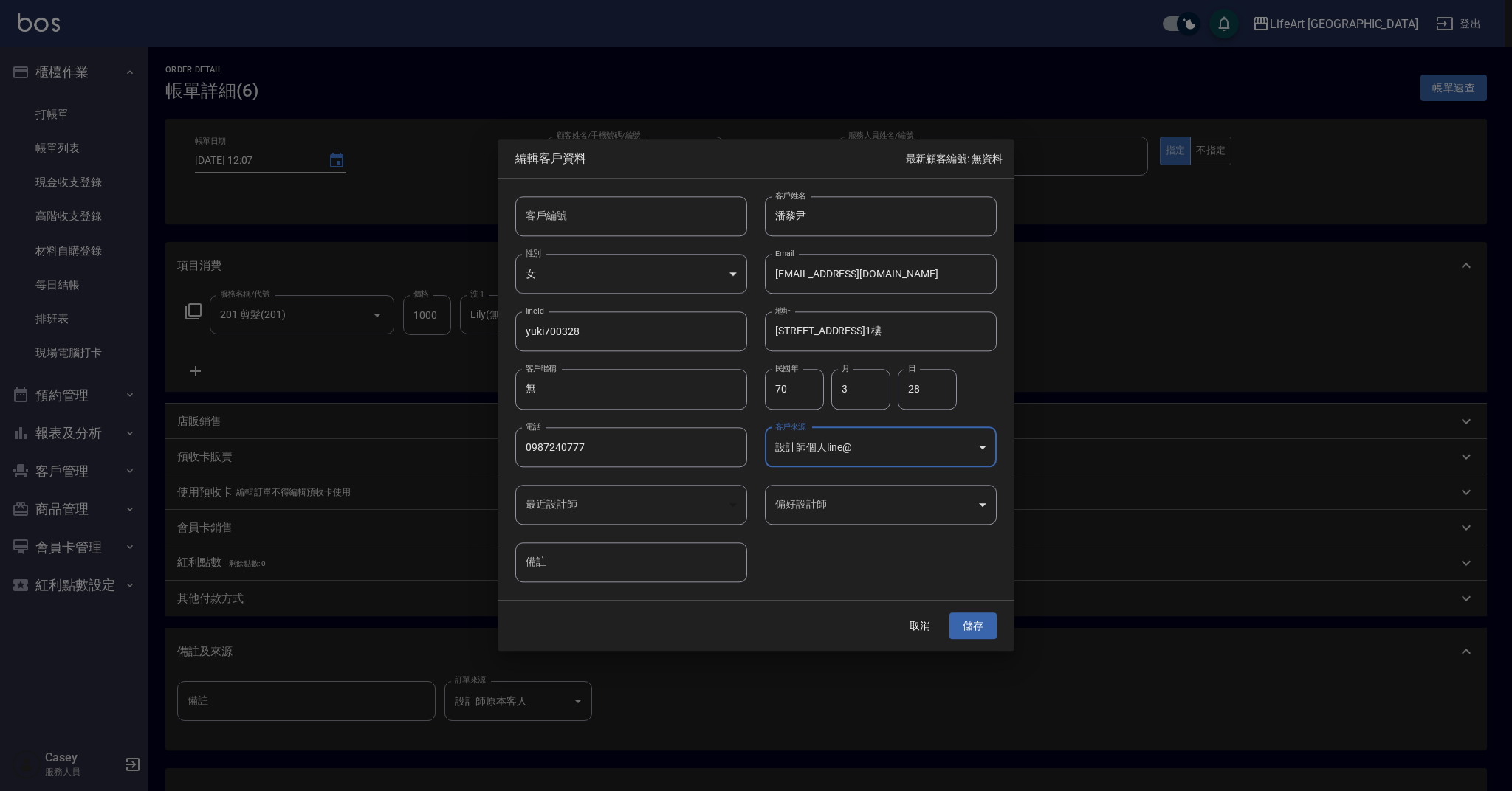
click at [834, 500] on body "LifeArt 蘆洲 登出 櫃檯作業 打帳單 帳單列表 現金收支登錄 高階收支登錄 材料自購登錄 每日結帳 排班表 現場電腦打卡 預約管理 預約管理 單日預約…" at bounding box center [756, 451] width 1512 height 903
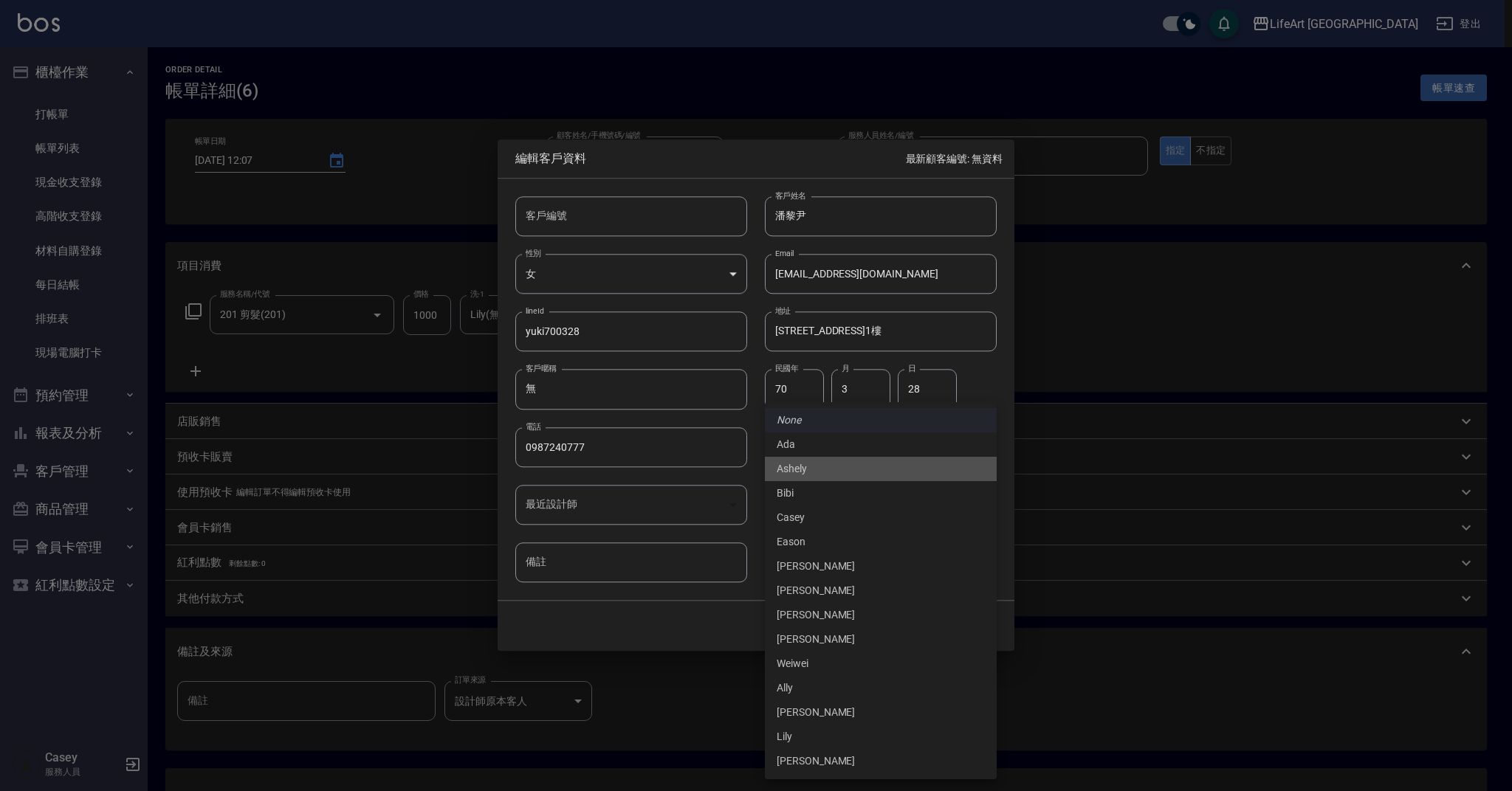
click at [816, 472] on li "Ashely" at bounding box center [880, 469] width 231 height 25
type input "73c9f443-5dd2-494c-a1c5-86db8311ae5d"
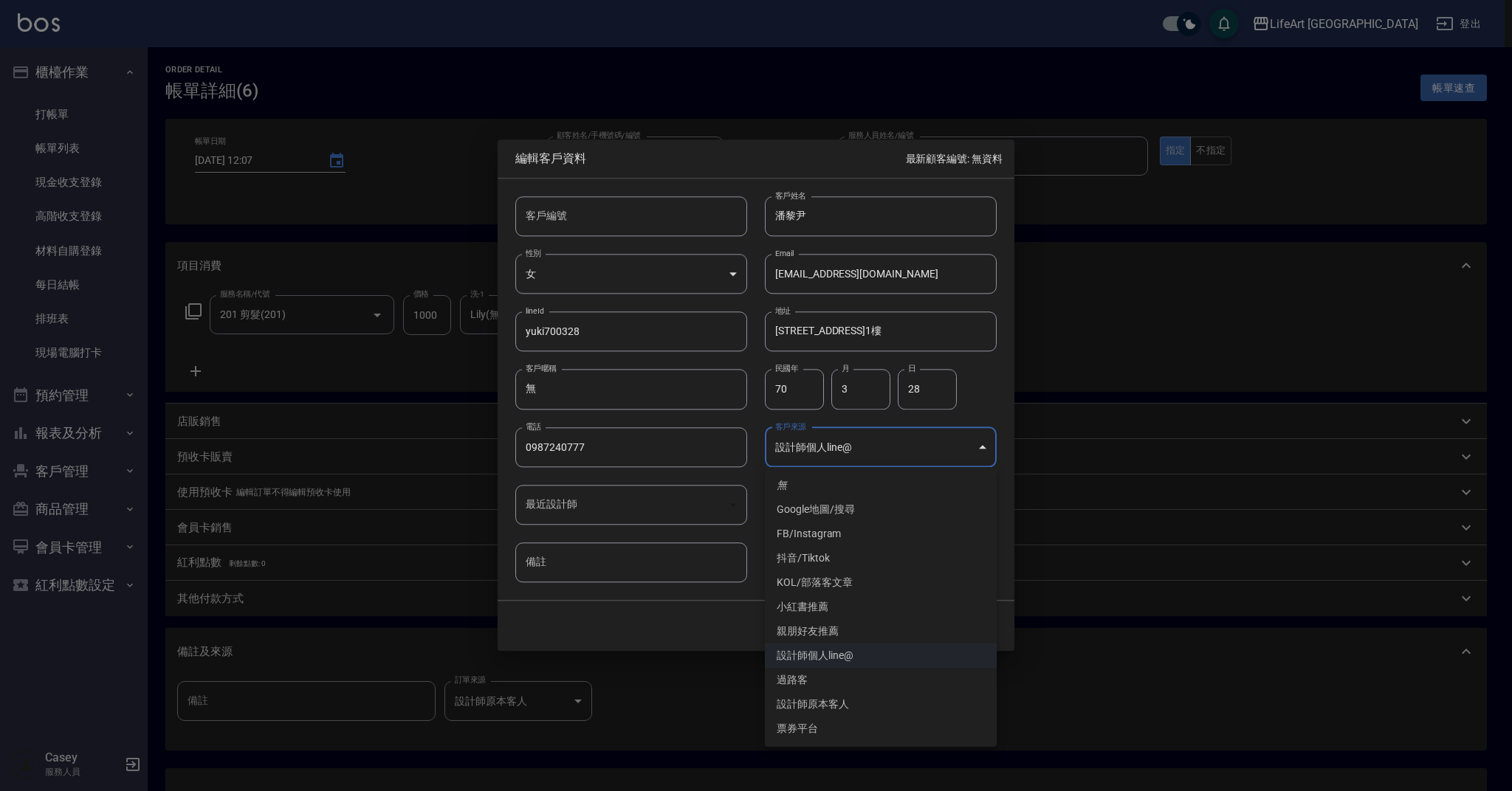
click at [835, 445] on body "LifeArt 蘆洲 登出 櫃檯作業 打帳單 帳單列表 現金收支登錄 高階收支登錄 材料自購登錄 每日結帳 排班表 現場電腦打卡 預約管理 預約管理 單日預約…" at bounding box center [756, 451] width 1512 height 903
click at [835, 630] on li "親朋好友推薦" at bounding box center [880, 632] width 231 height 25
type input "親朋好友推薦"
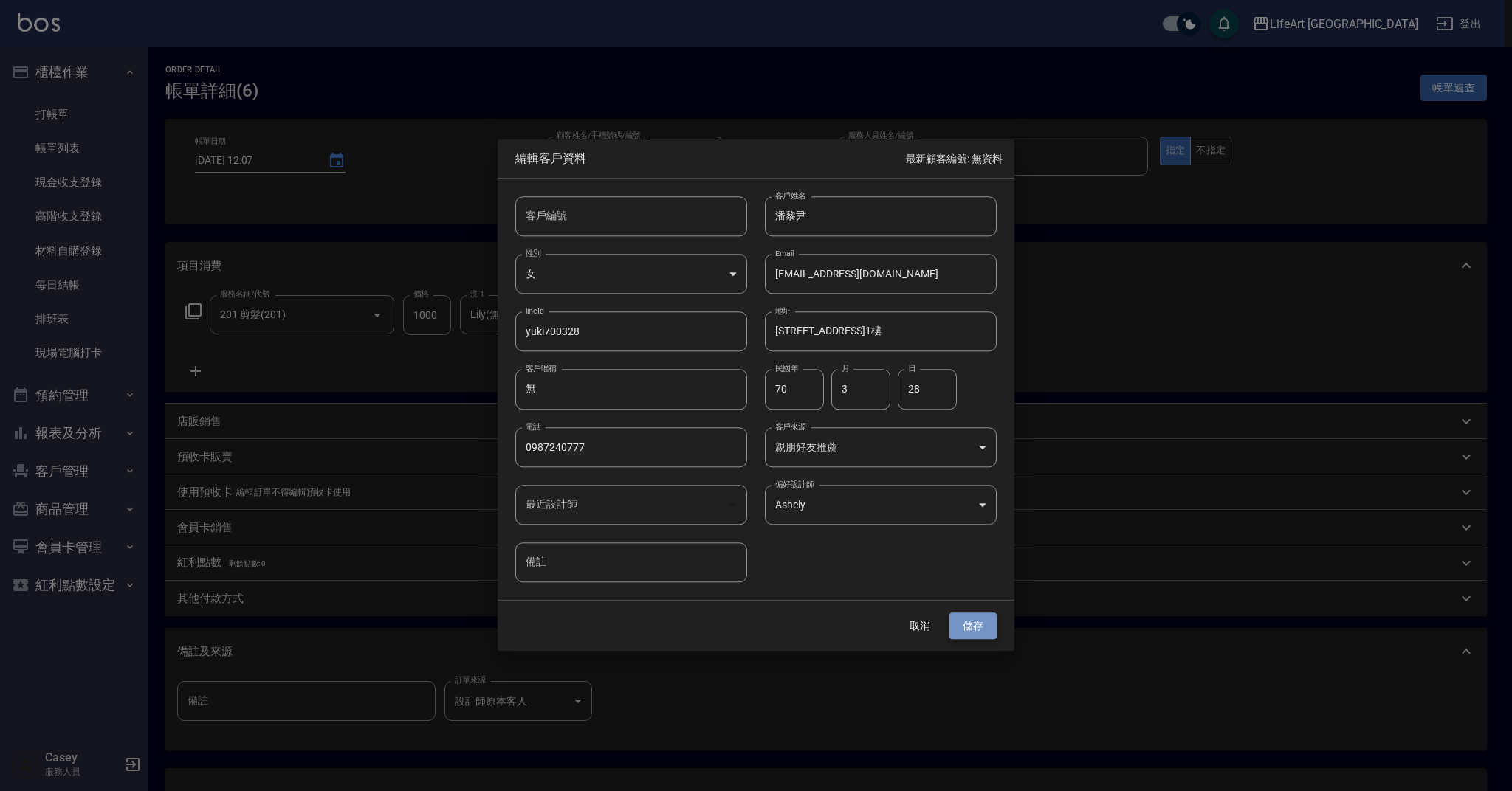
click at [958, 621] on button "儲存" at bounding box center [973, 626] width 48 height 28
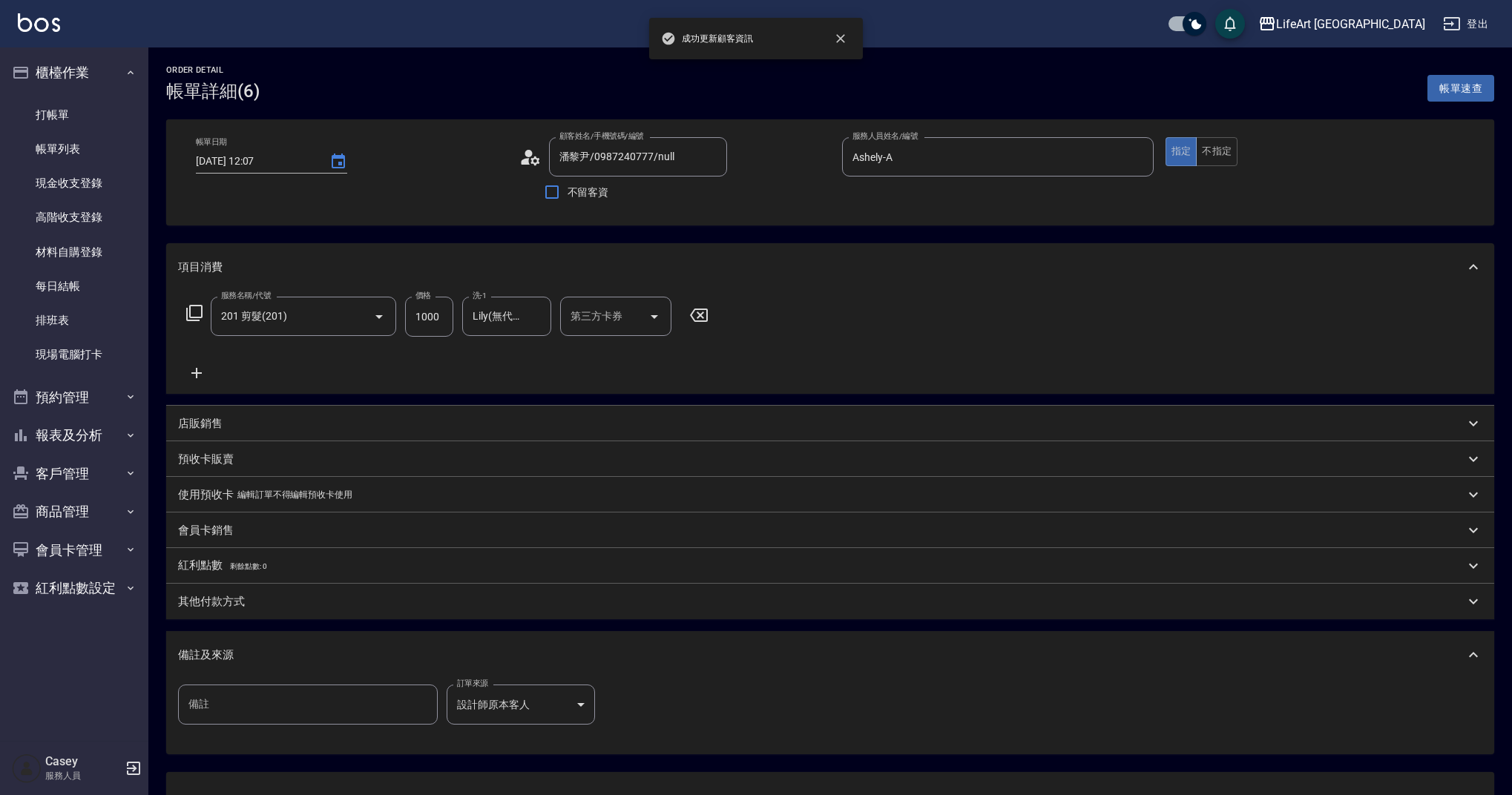
type input "潘黎尹/0987240777/"
click at [56, 148] on link "帳單列表" at bounding box center [74, 149] width 137 height 34
